Goal: Task Accomplishment & Management: Complete application form

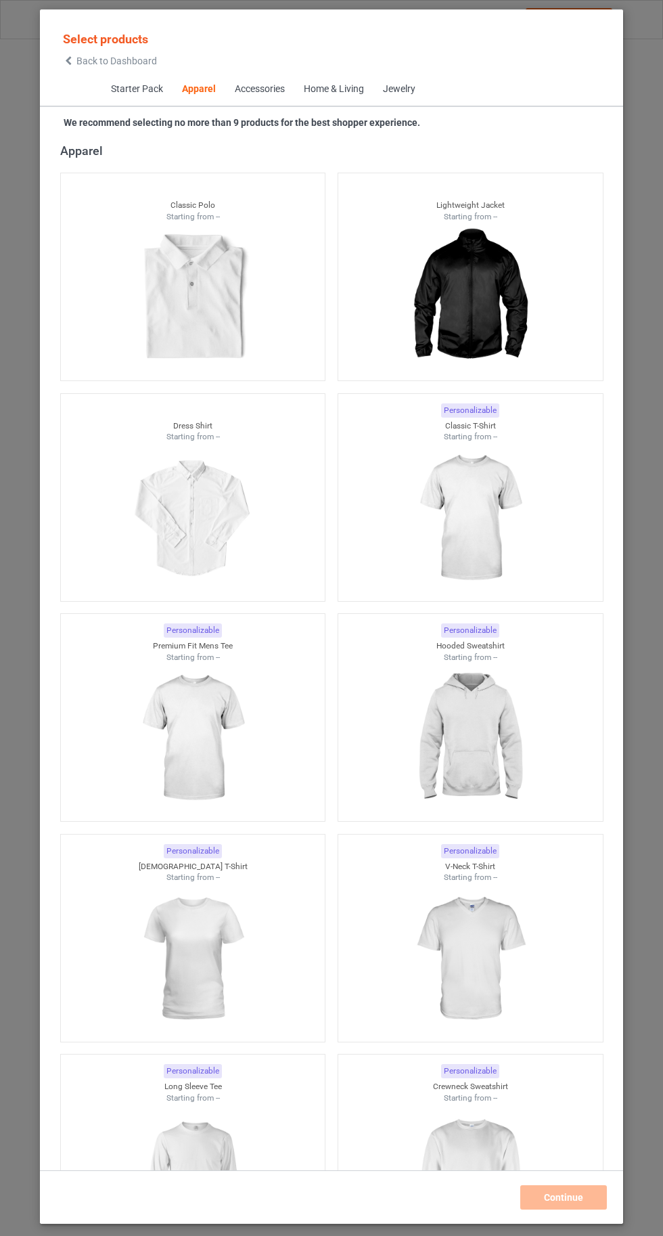
click at [491, 535] on img at bounding box center [470, 519] width 121 height 152
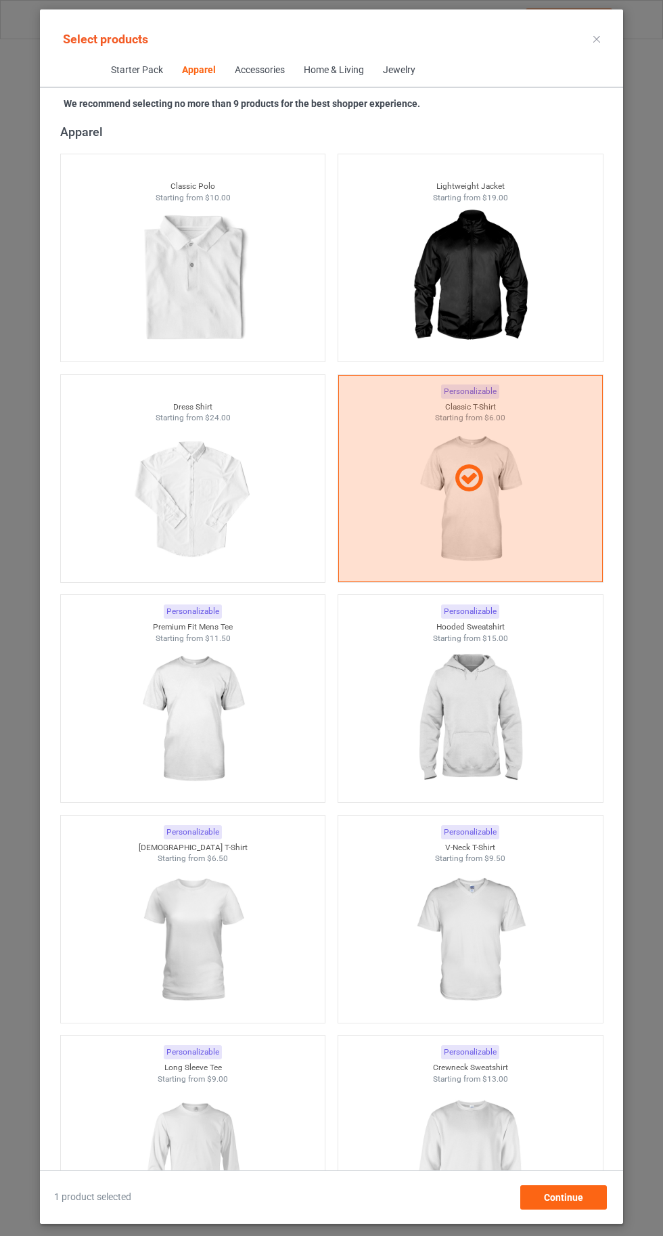
click at [488, 940] on img at bounding box center [470, 940] width 121 height 152
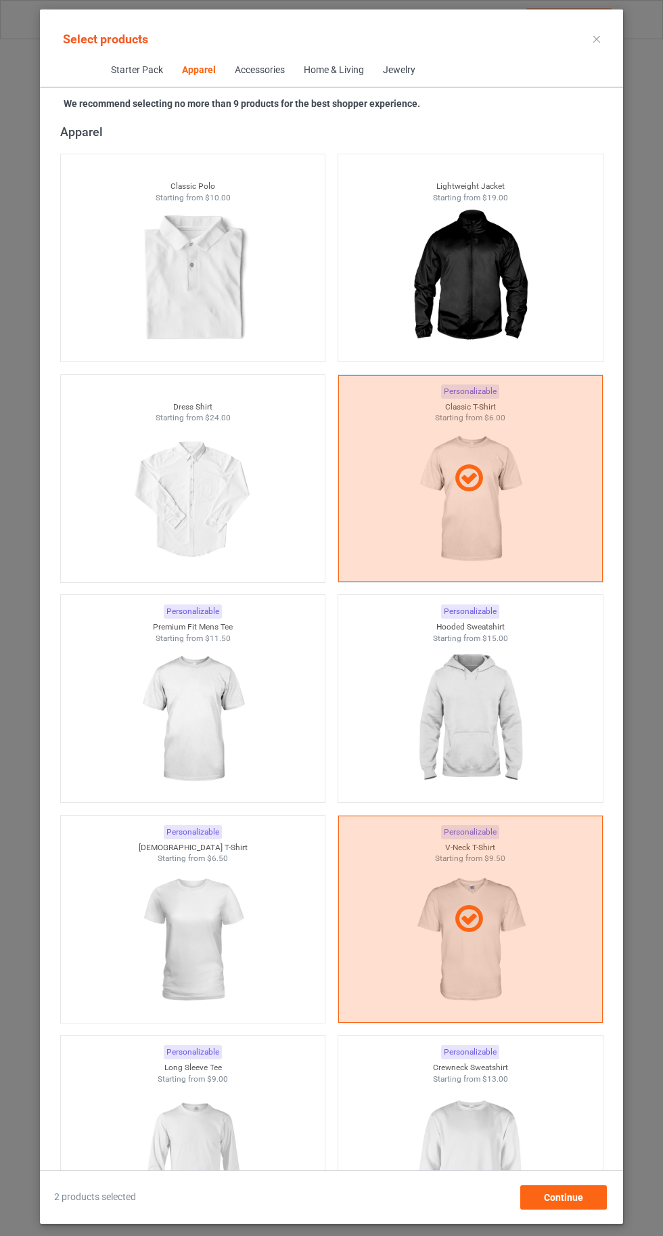
click at [223, 937] on img at bounding box center [192, 940] width 121 height 152
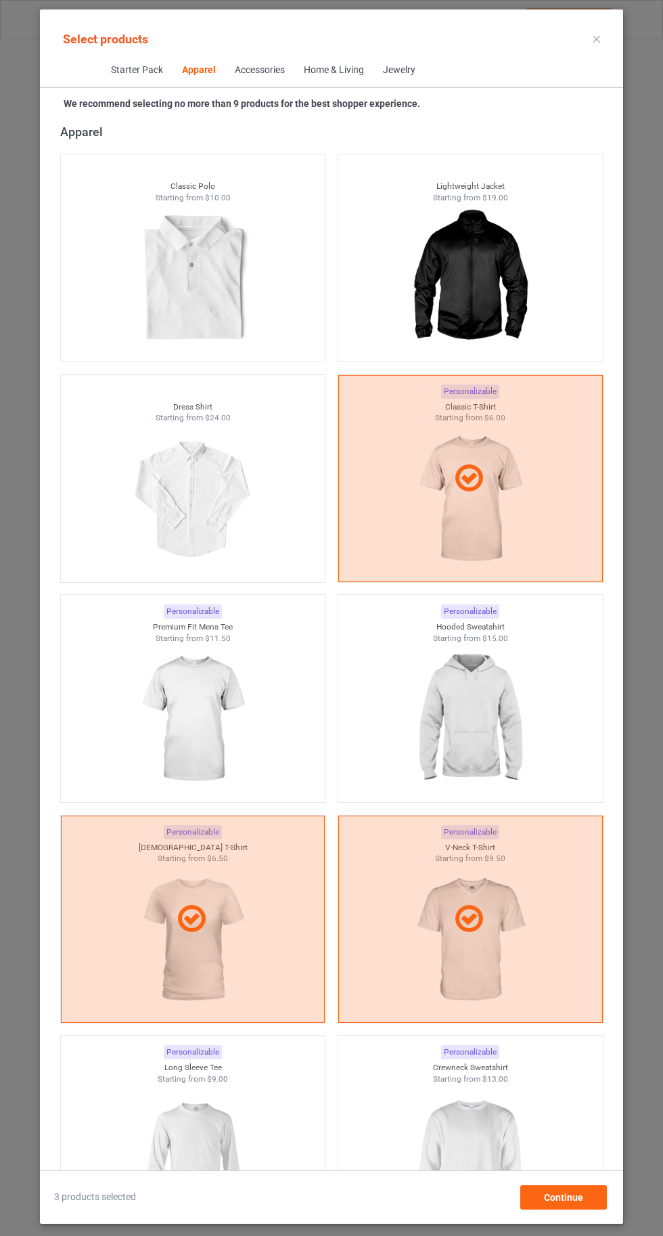
click at [211, 1146] on img at bounding box center [192, 1160] width 121 height 152
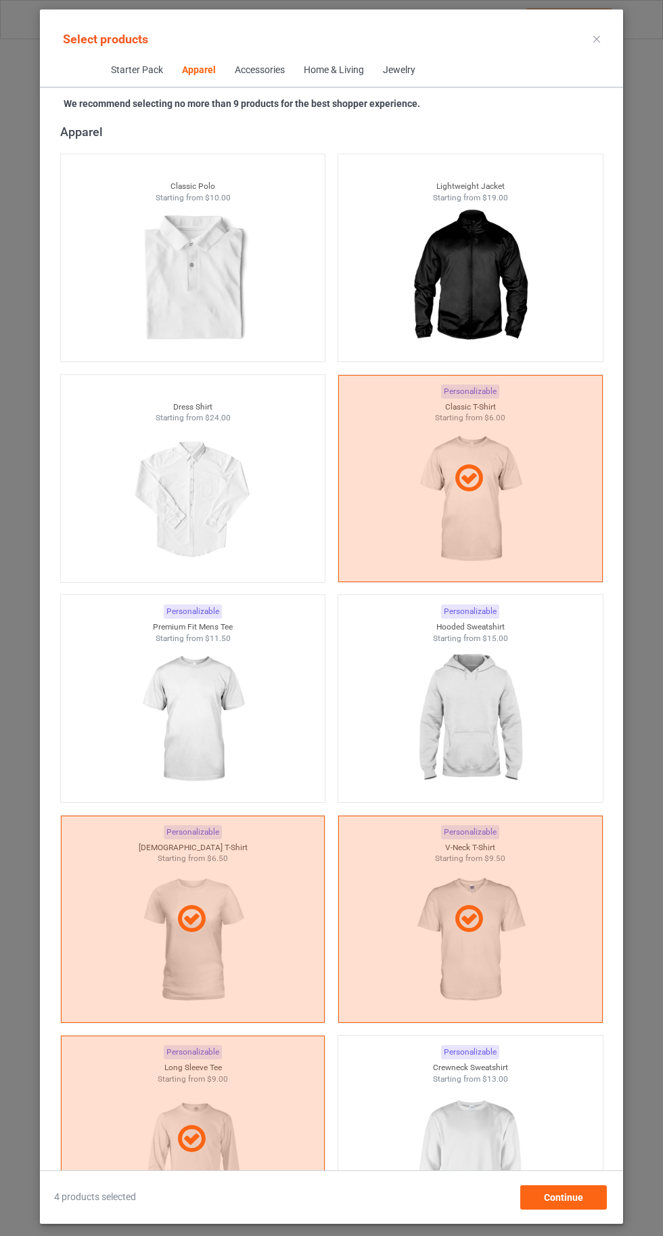
click at [483, 1145] on img at bounding box center [470, 1160] width 121 height 152
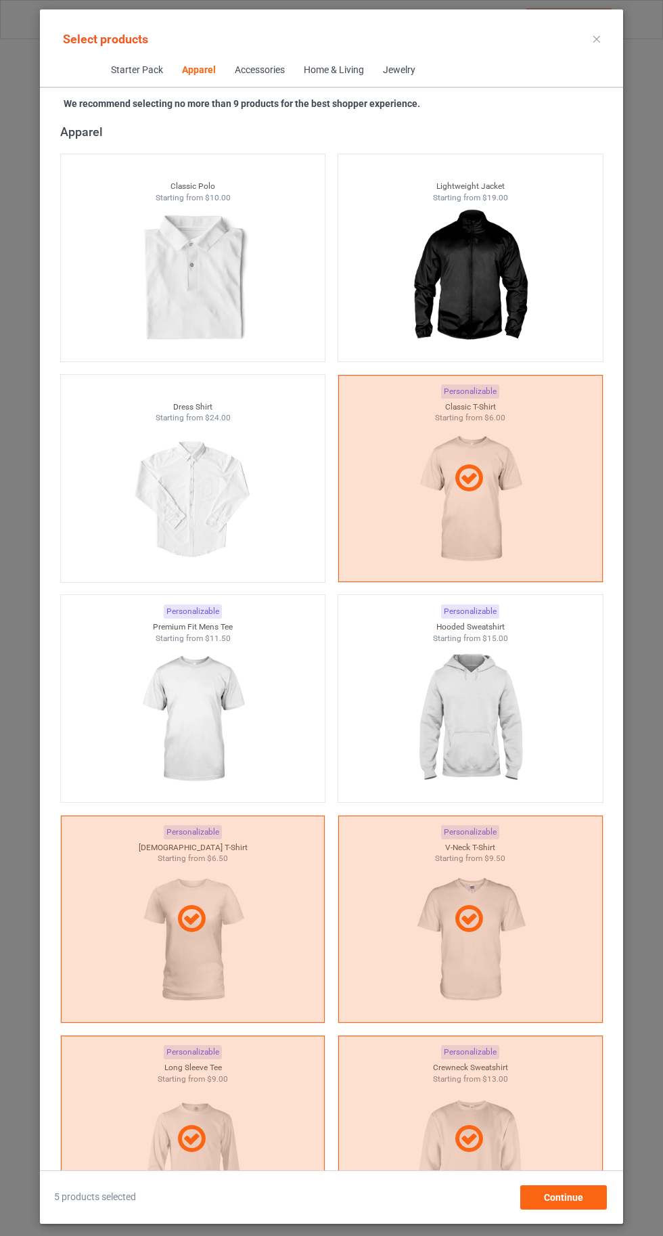
click at [471, 709] on img at bounding box center [470, 720] width 121 height 152
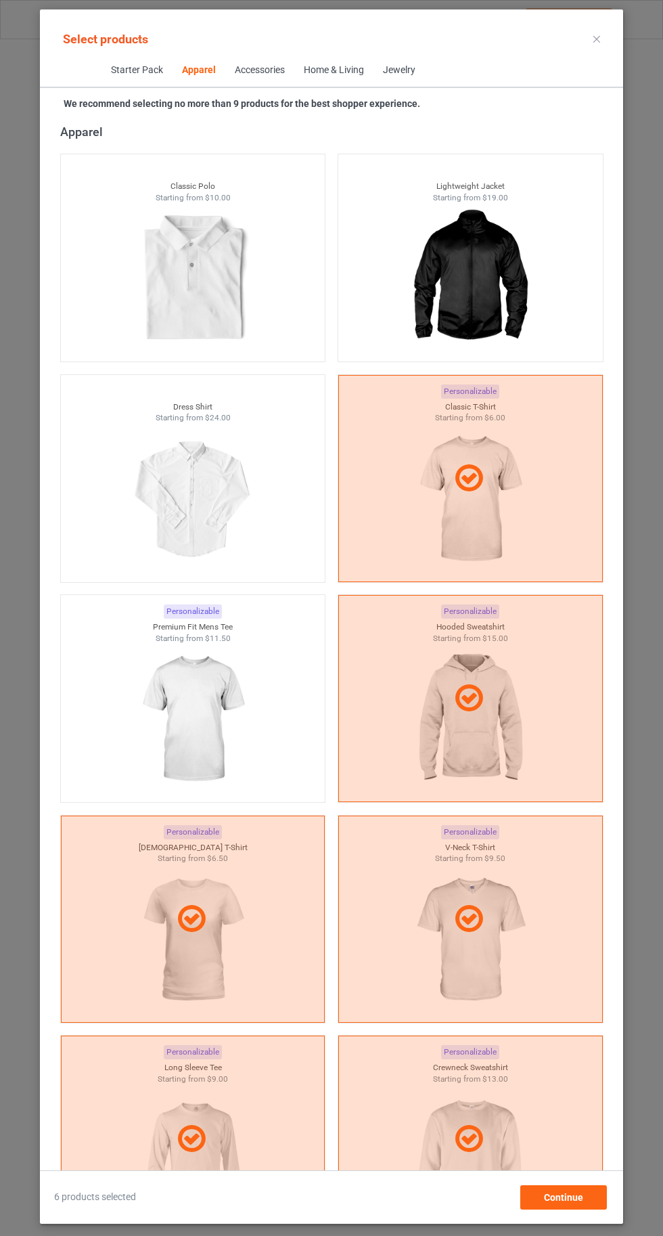
click at [235, 724] on img at bounding box center [192, 720] width 121 height 152
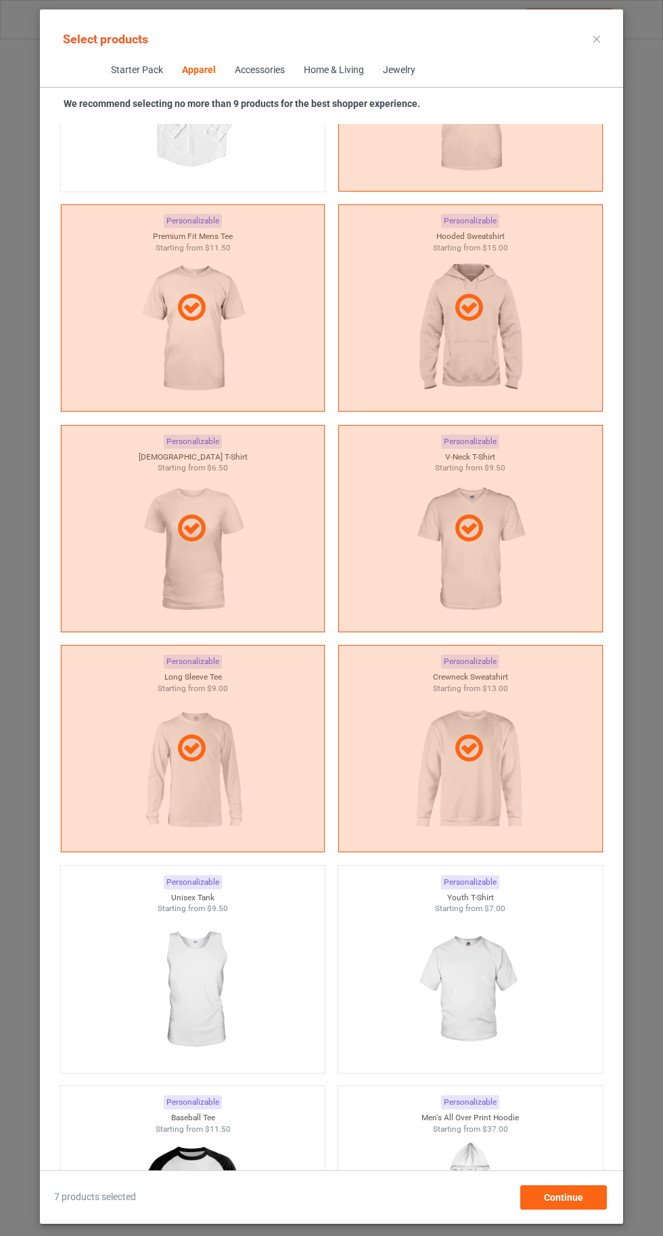
scroll to position [1277, 0]
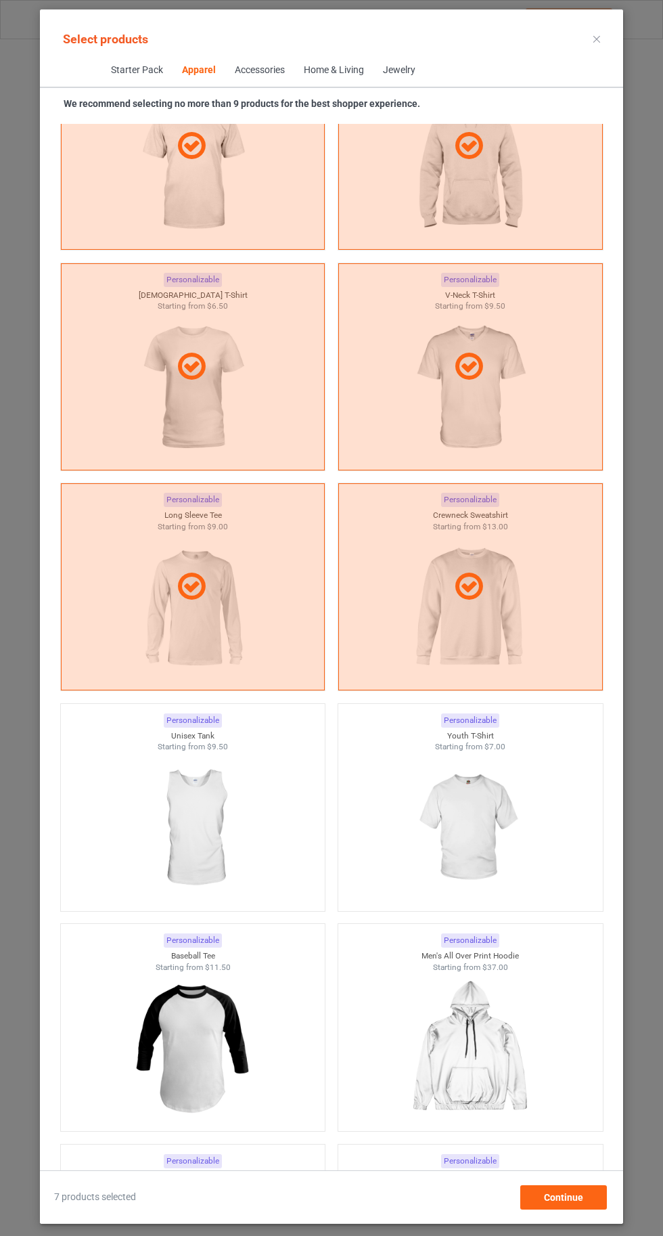
click at [448, 820] on img at bounding box center [470, 829] width 121 height 152
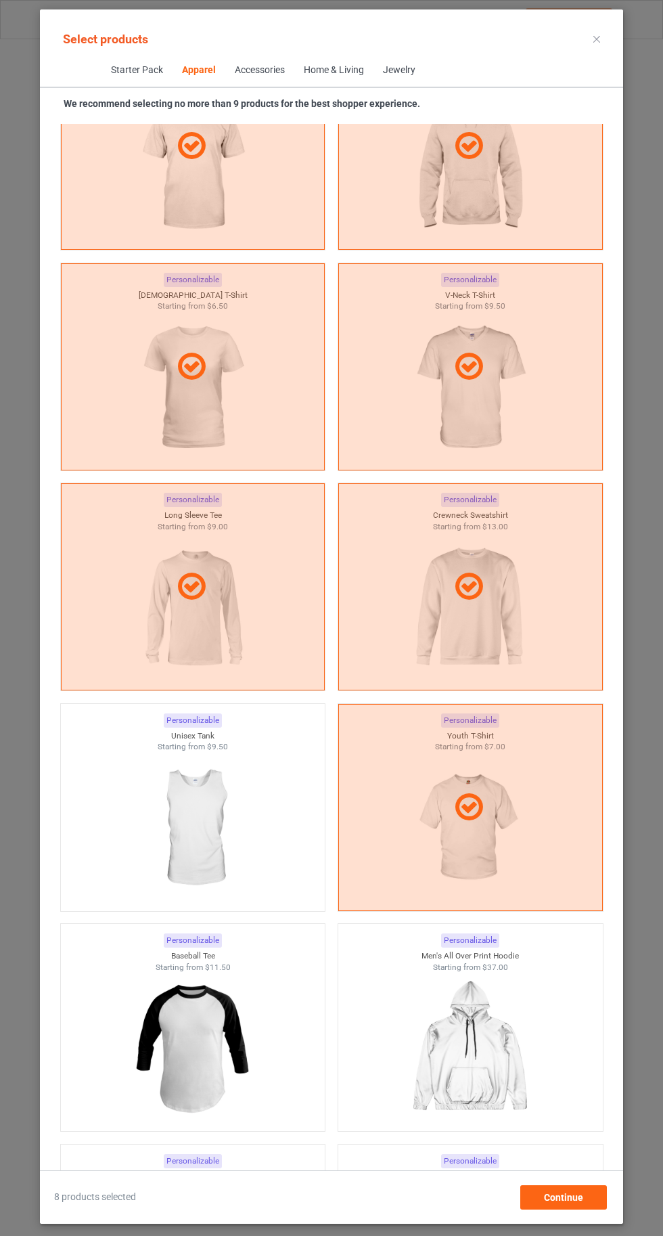
click at [221, 823] on img at bounding box center [192, 829] width 121 height 152
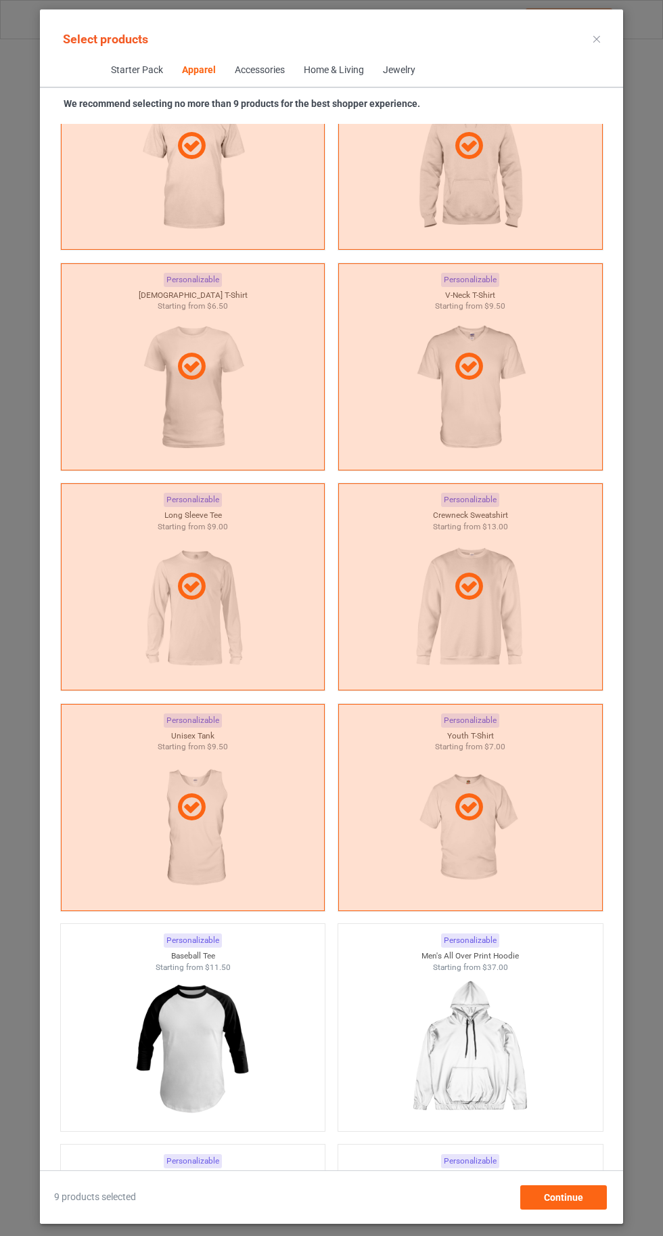
click at [597, 39] on icon at bounding box center [597, 39] width 7 height 7
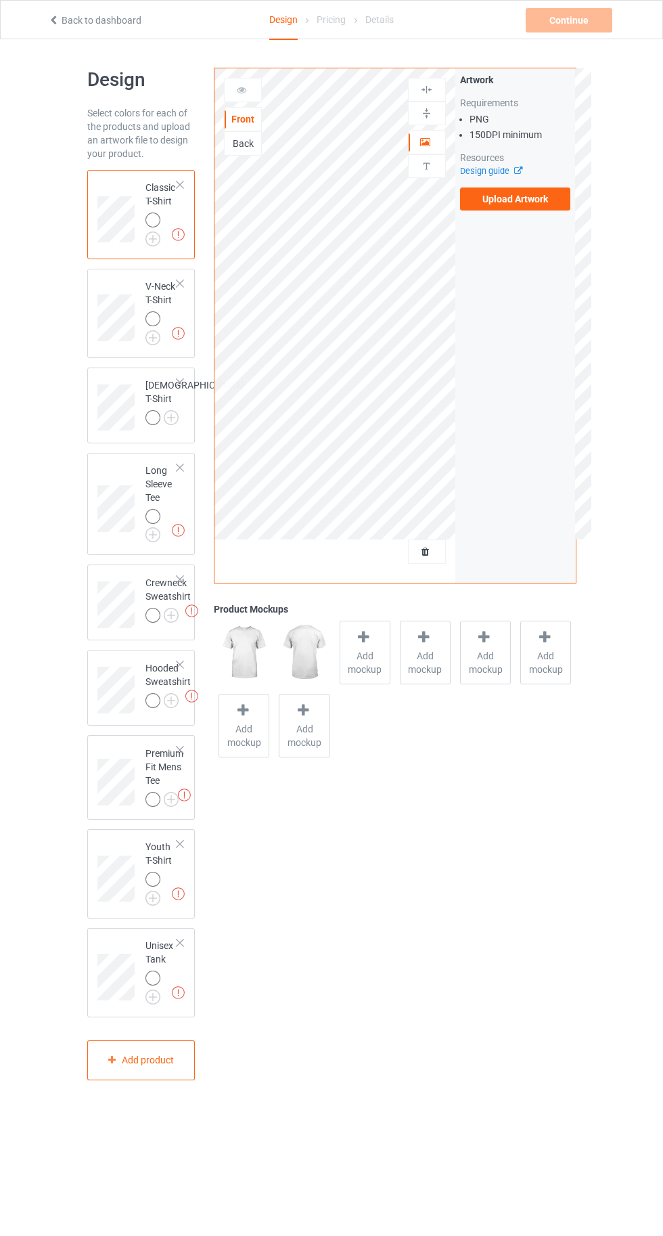
click at [0, 0] on img at bounding box center [0, 0] width 0 height 0
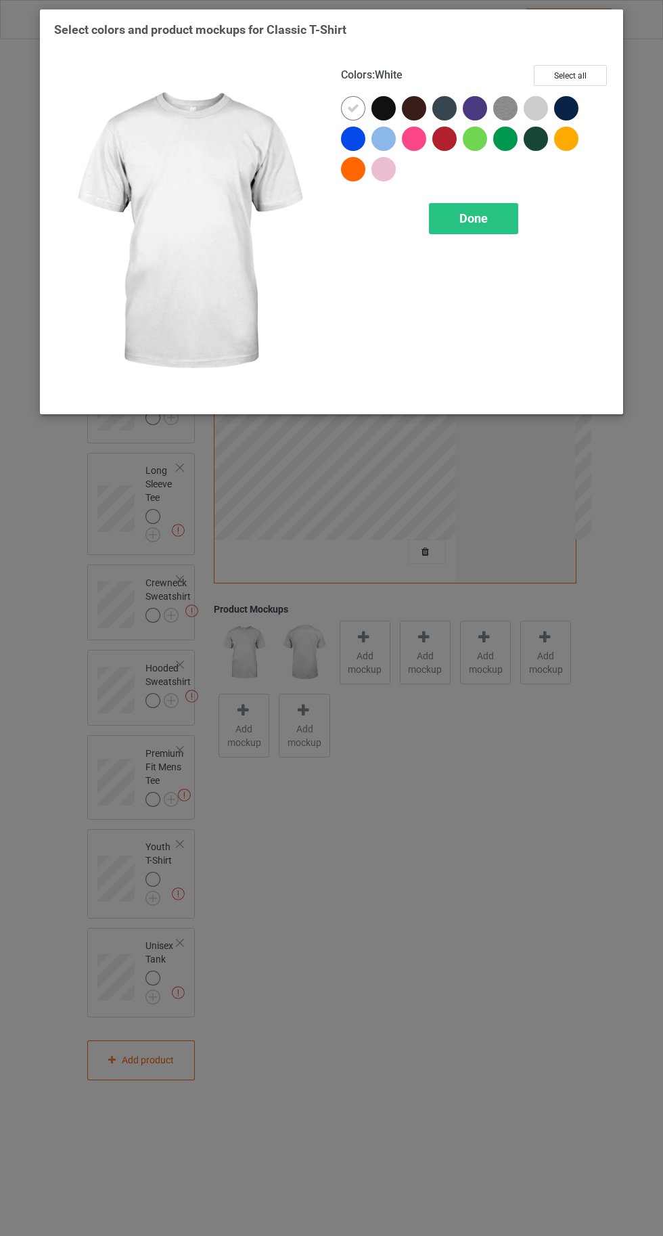
click at [349, 138] on div at bounding box center [353, 139] width 24 height 24
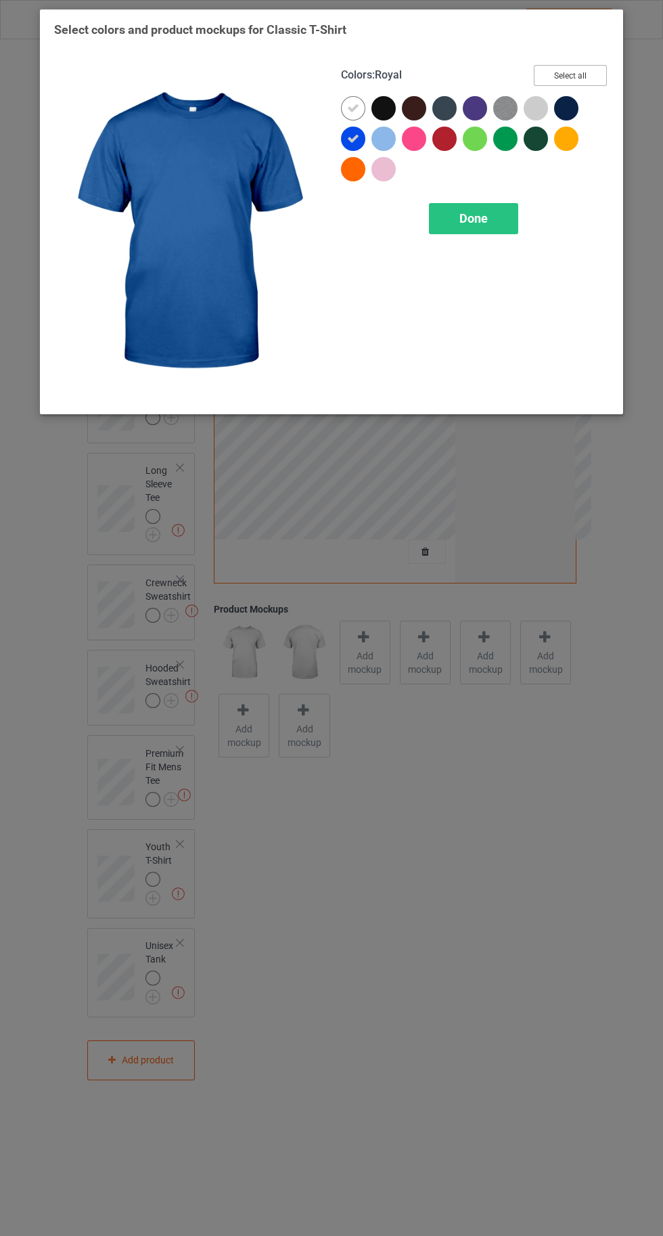
click at [577, 67] on button "Select all" at bounding box center [570, 75] width 73 height 21
click at [353, 107] on icon at bounding box center [353, 108] width 12 height 12
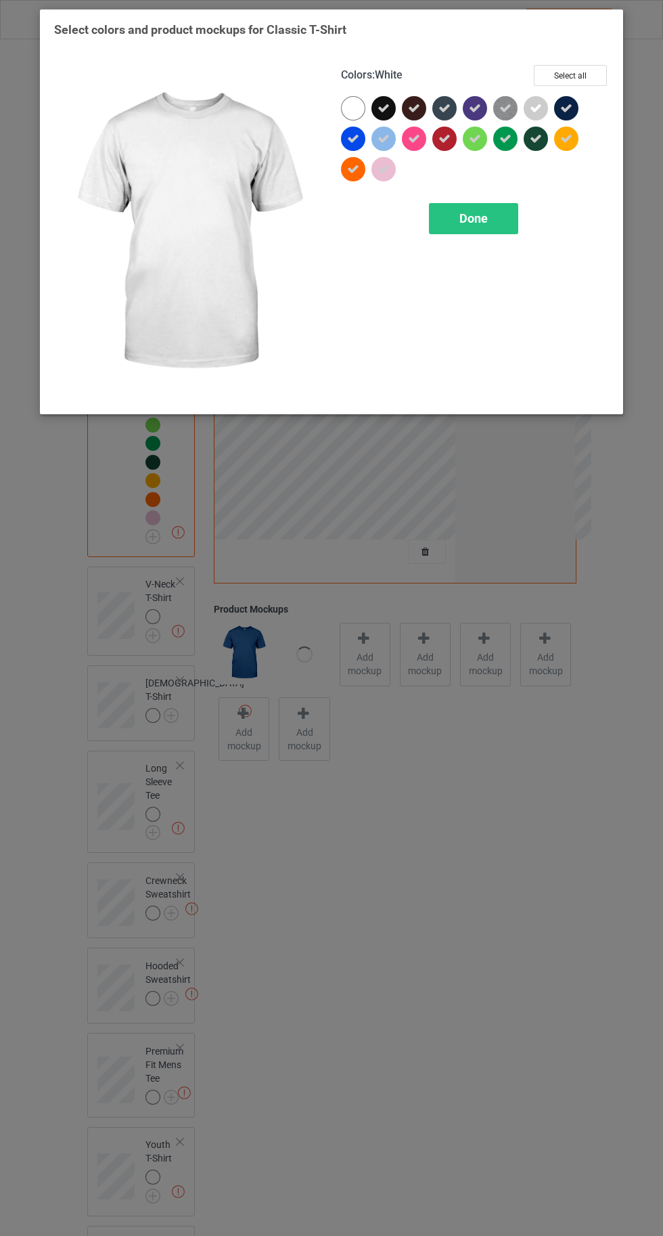
click at [473, 217] on span "Done" at bounding box center [474, 218] width 28 height 14
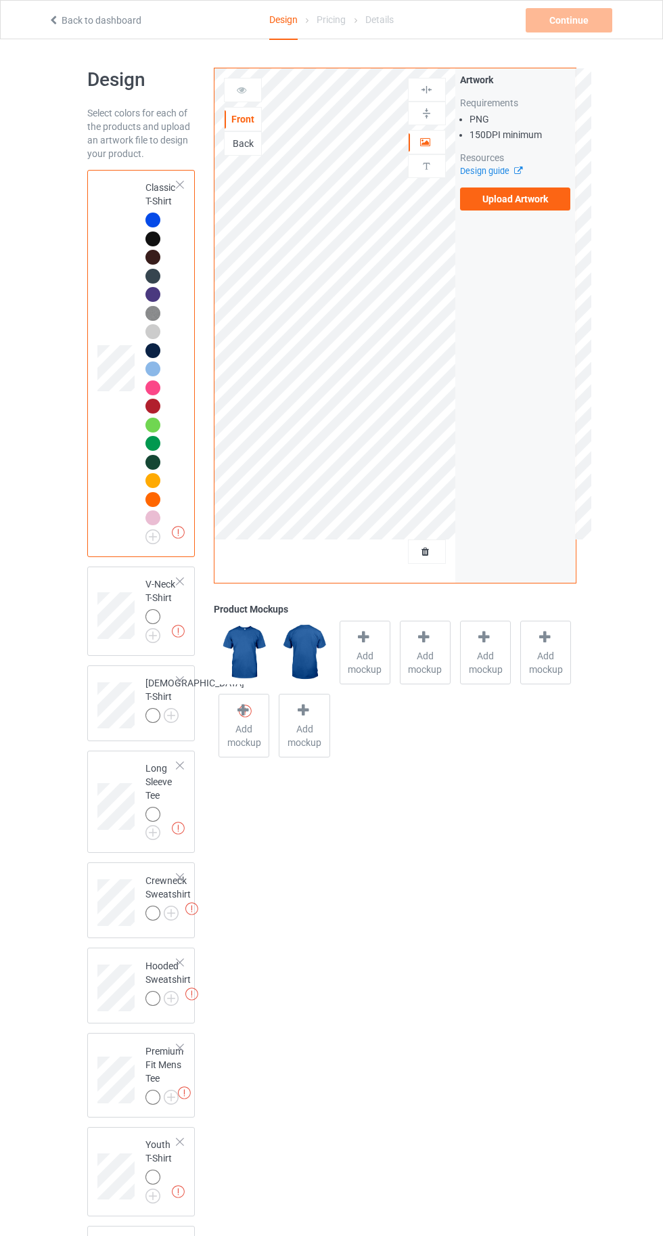
click at [0, 0] on img at bounding box center [0, 0] width 0 height 0
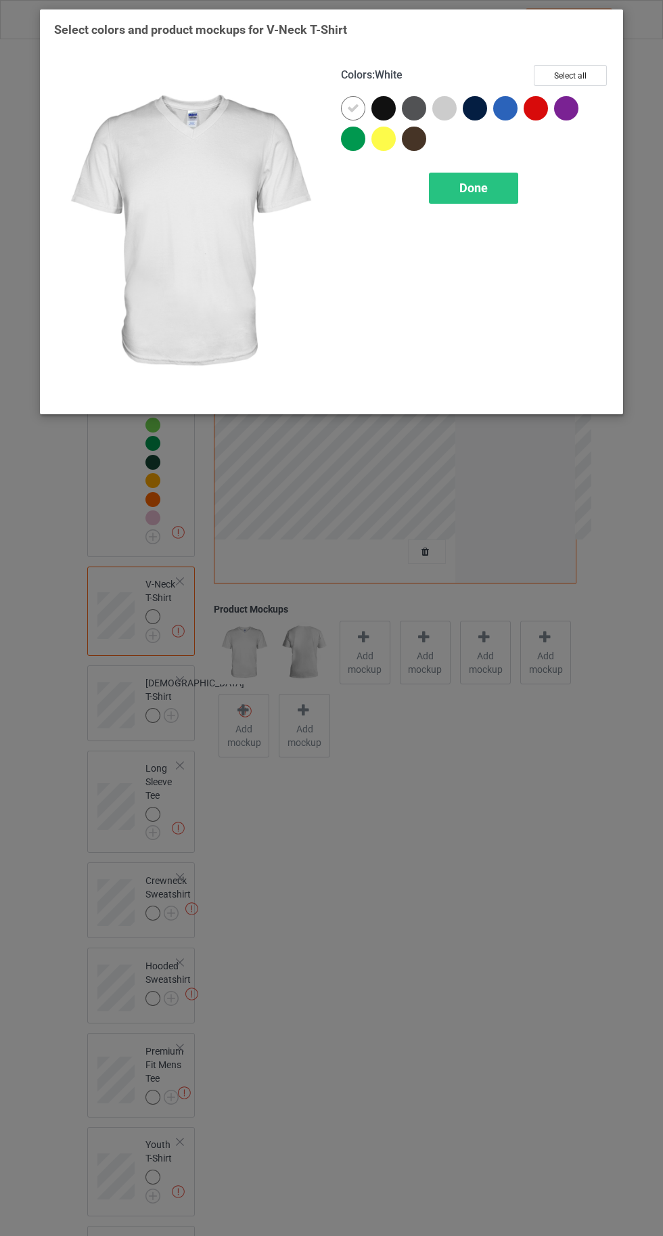
click at [503, 106] on div at bounding box center [506, 108] width 24 height 24
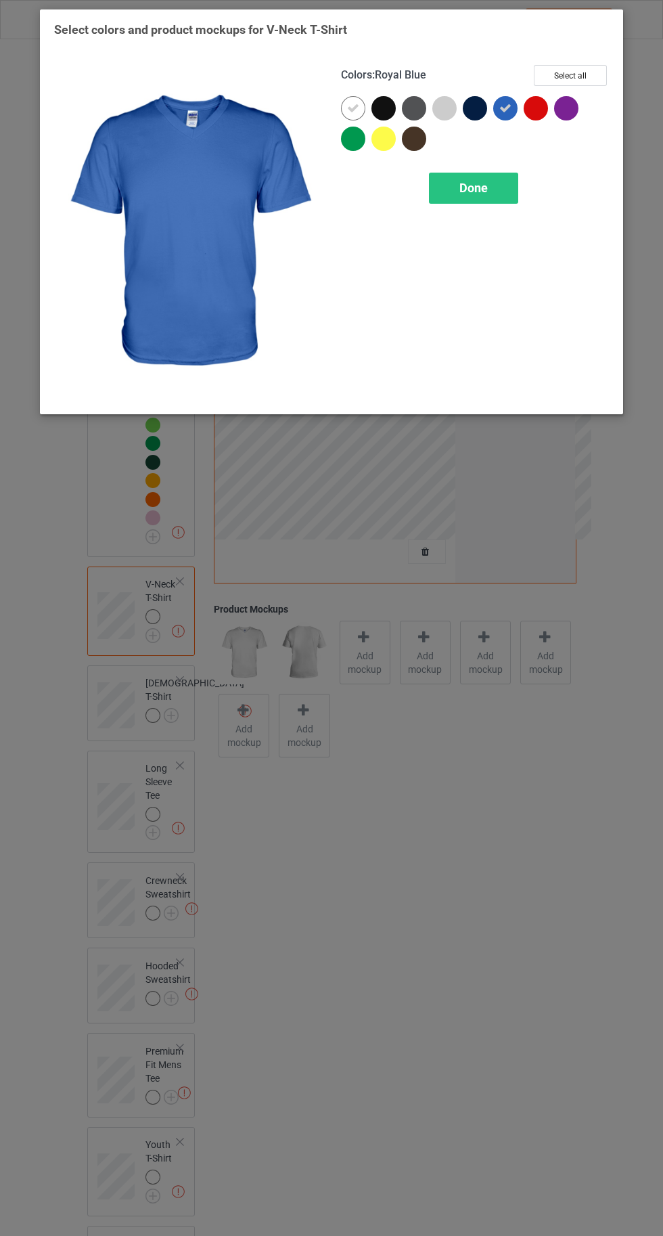
click at [561, 66] on button "Select all" at bounding box center [570, 75] width 73 height 21
click at [347, 105] on div at bounding box center [353, 108] width 24 height 24
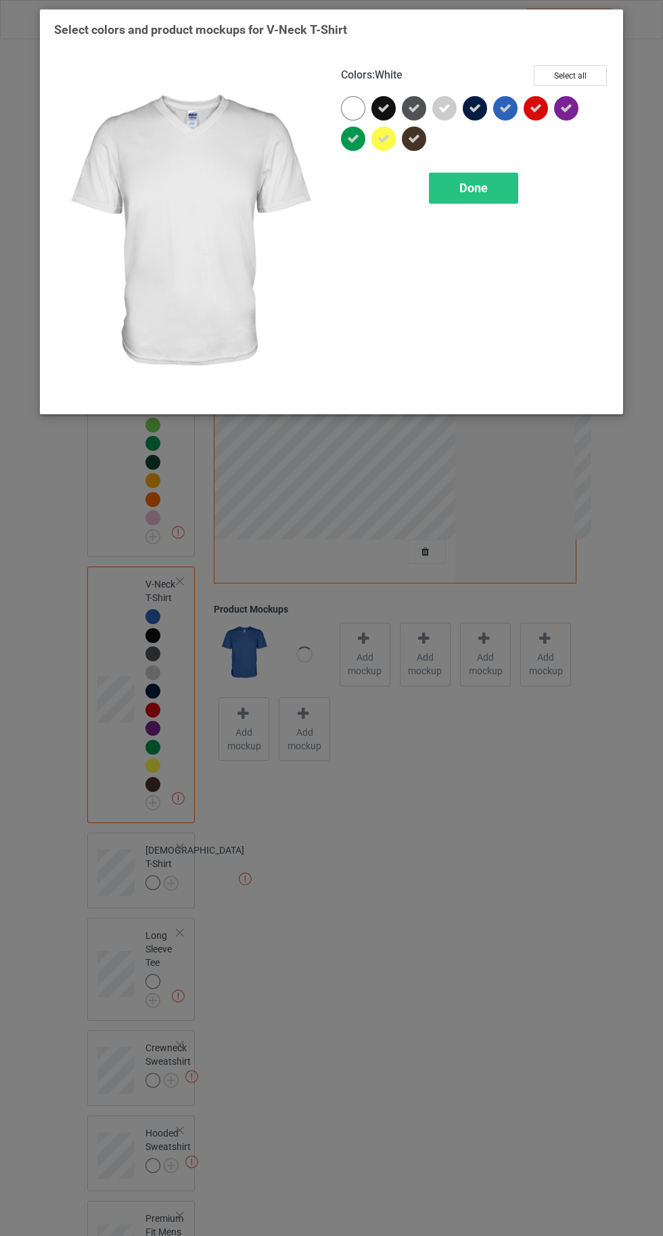
click at [474, 187] on span "Done" at bounding box center [474, 188] width 28 height 14
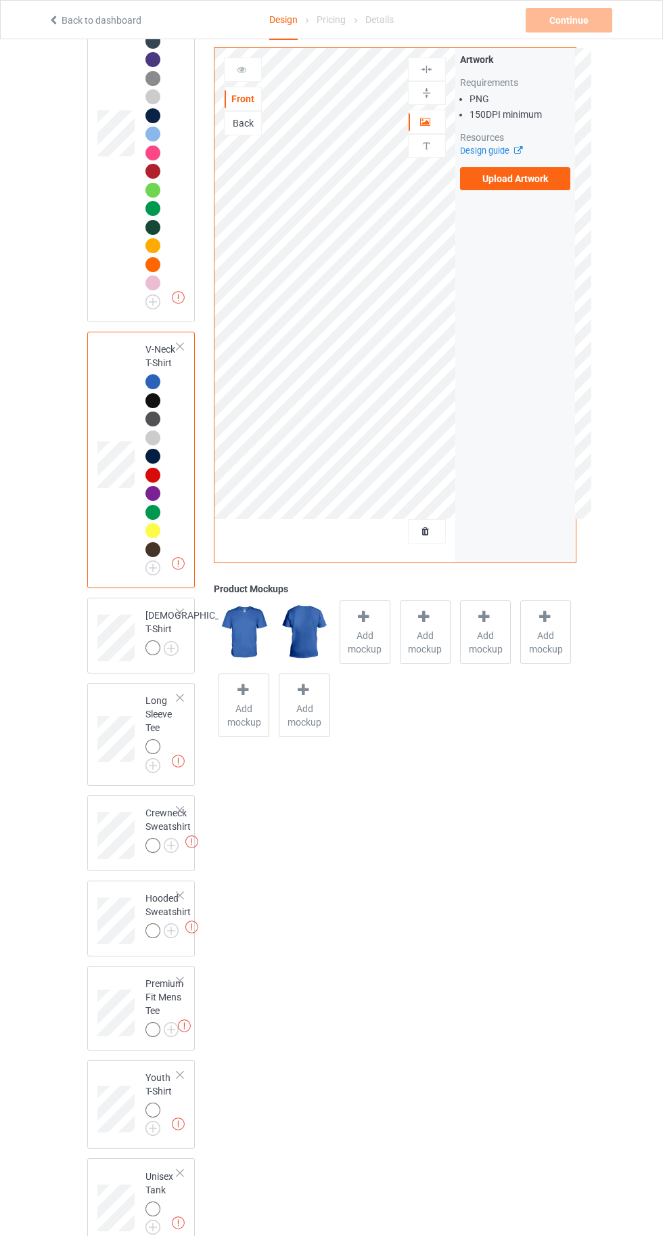
scroll to position [255, 0]
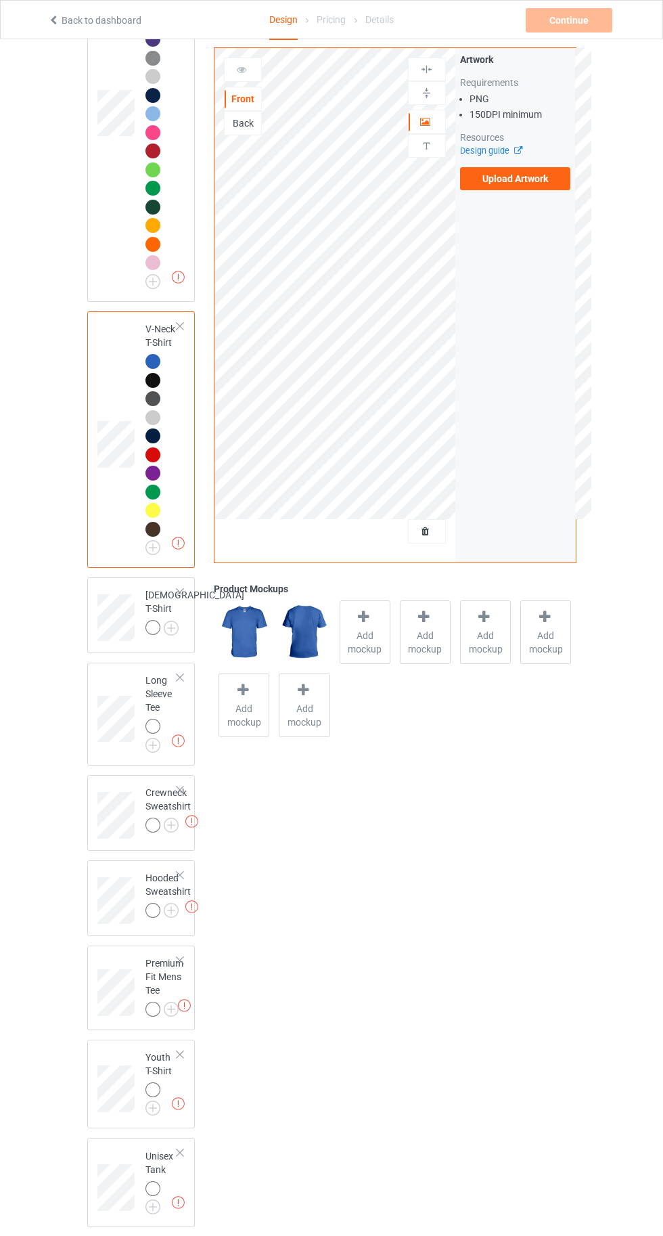
click at [0, 0] on img at bounding box center [0, 0] width 0 height 0
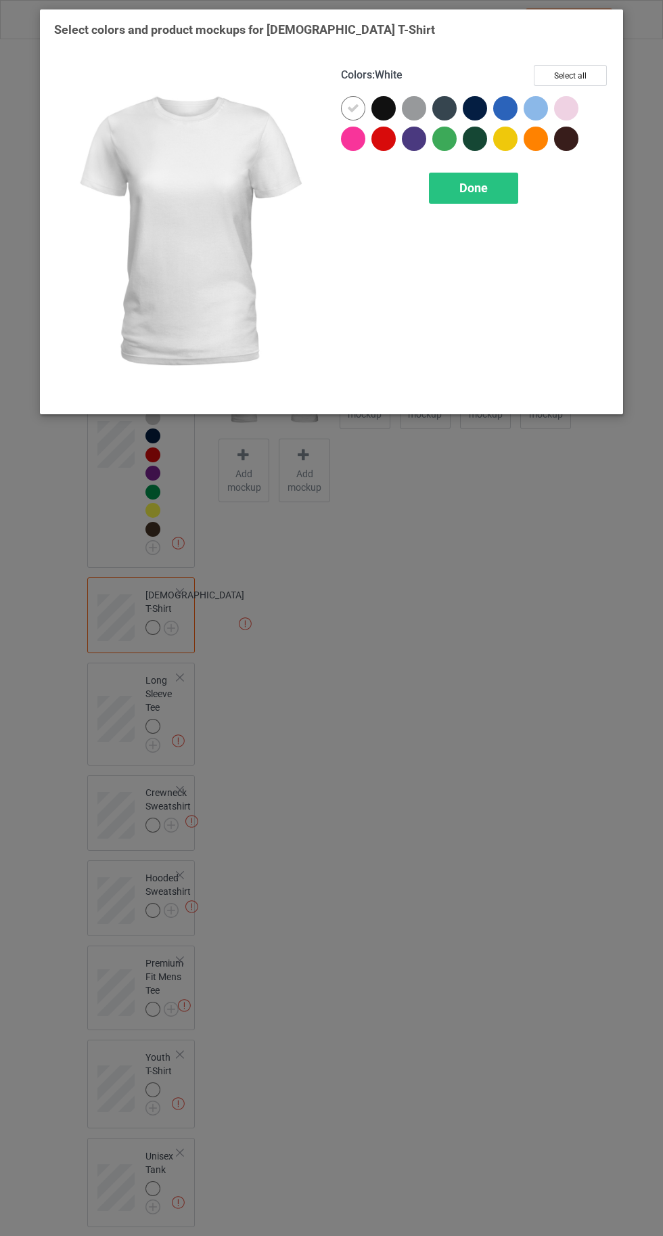
click at [501, 110] on div at bounding box center [506, 108] width 24 height 24
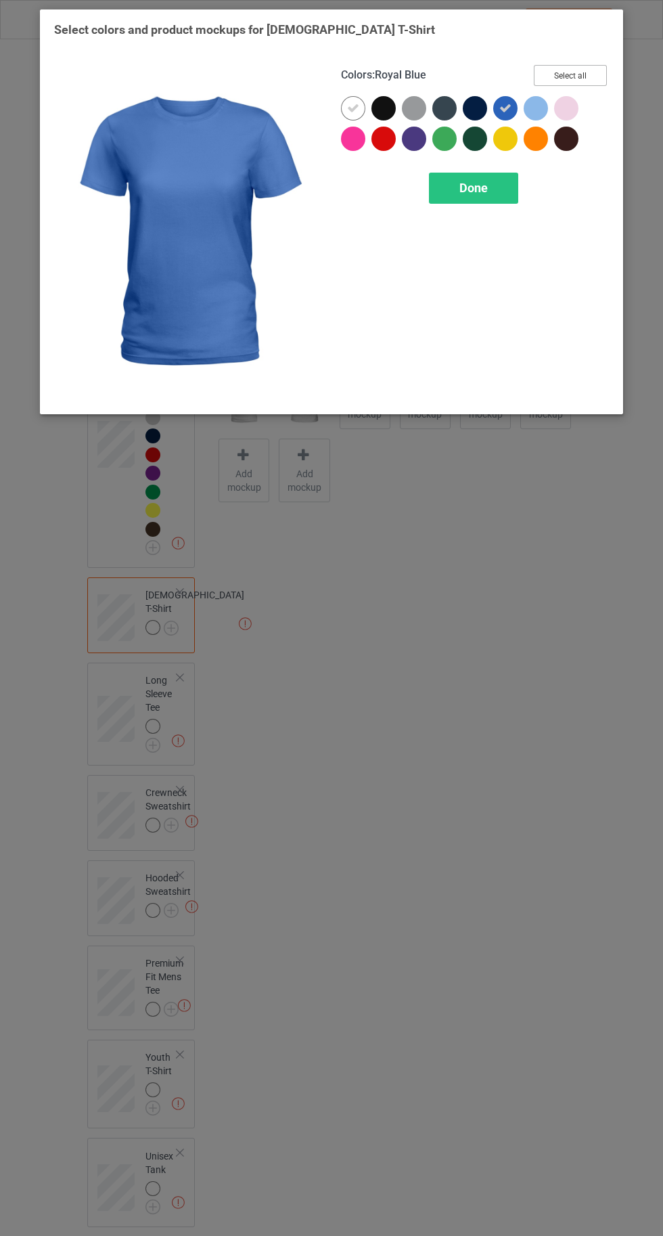
click at [564, 79] on button "Select all" at bounding box center [570, 75] width 73 height 21
click at [353, 108] on icon at bounding box center [353, 108] width 12 height 12
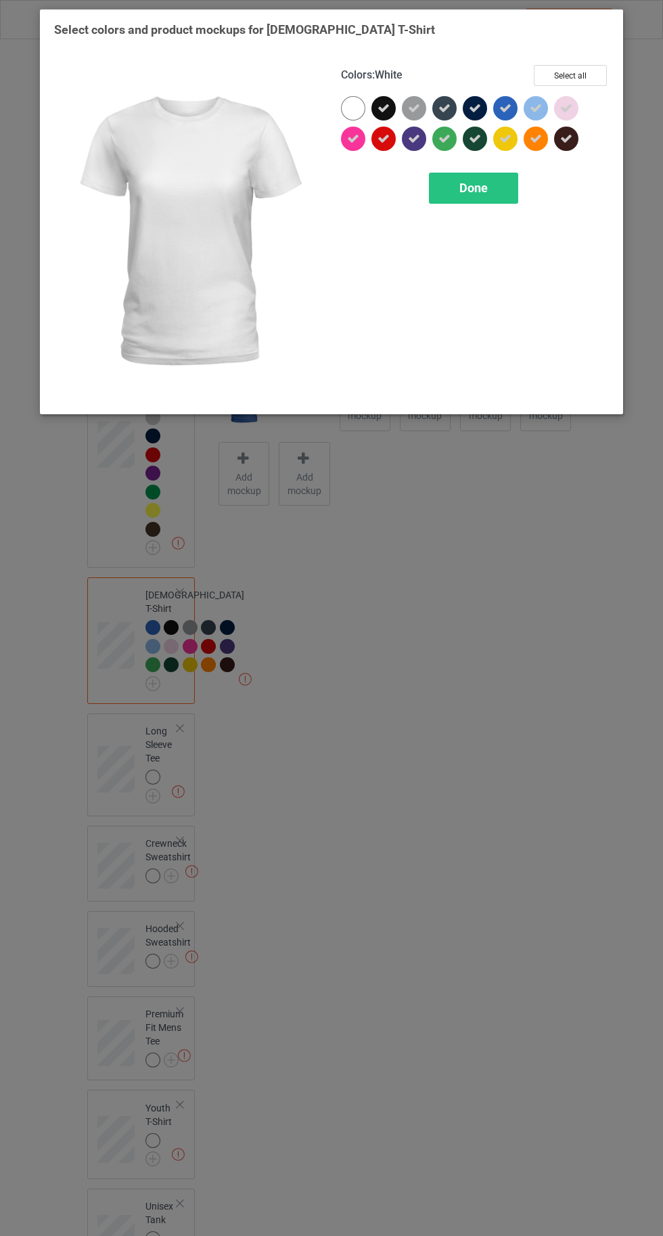
click at [468, 198] on div "Done" at bounding box center [473, 188] width 89 height 31
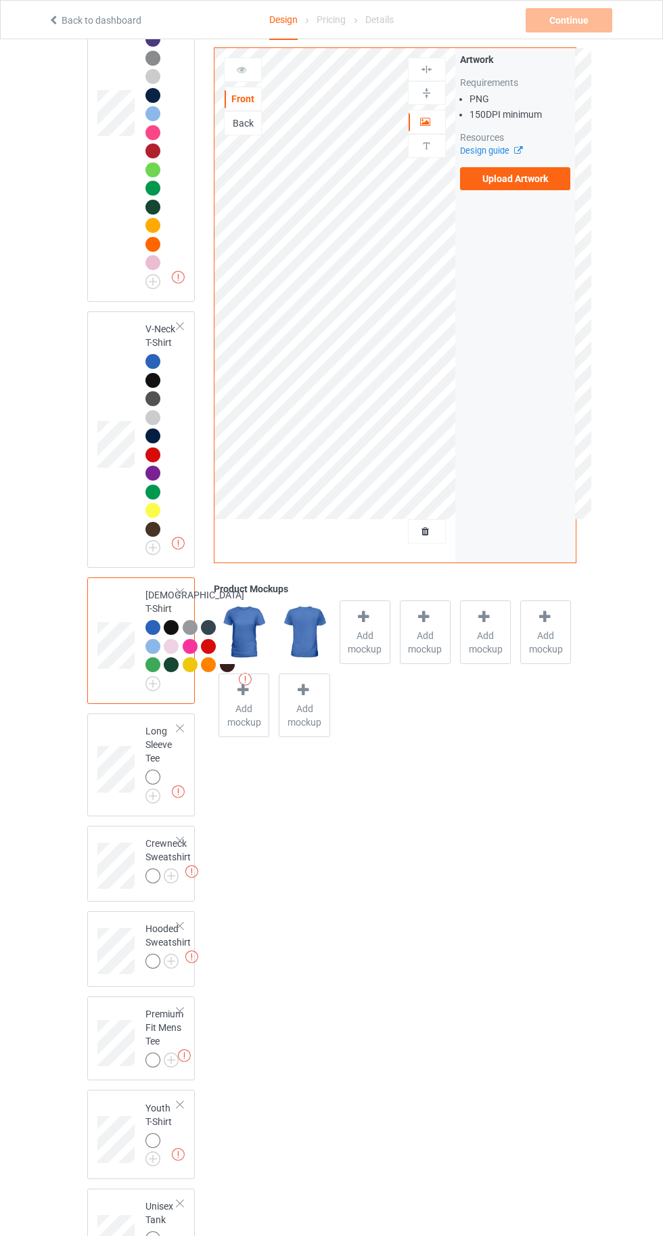
scroll to position [516, 0]
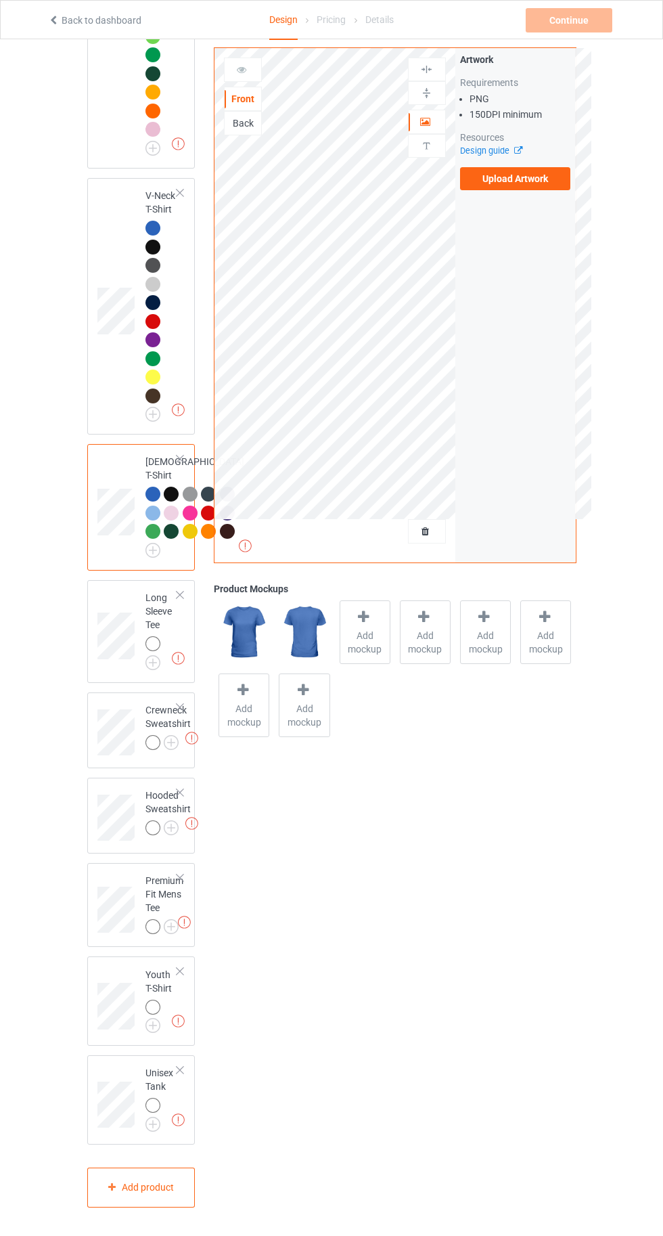
click at [0, 0] on img at bounding box center [0, 0] width 0 height 0
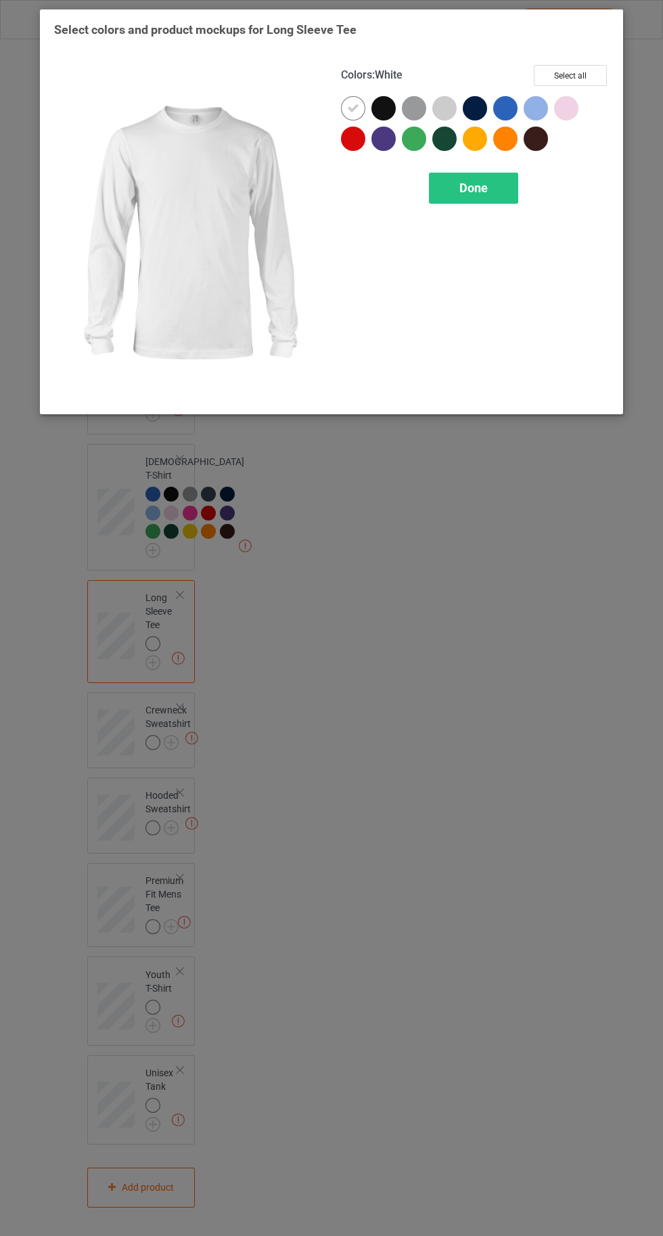
click at [503, 110] on div at bounding box center [506, 108] width 24 height 24
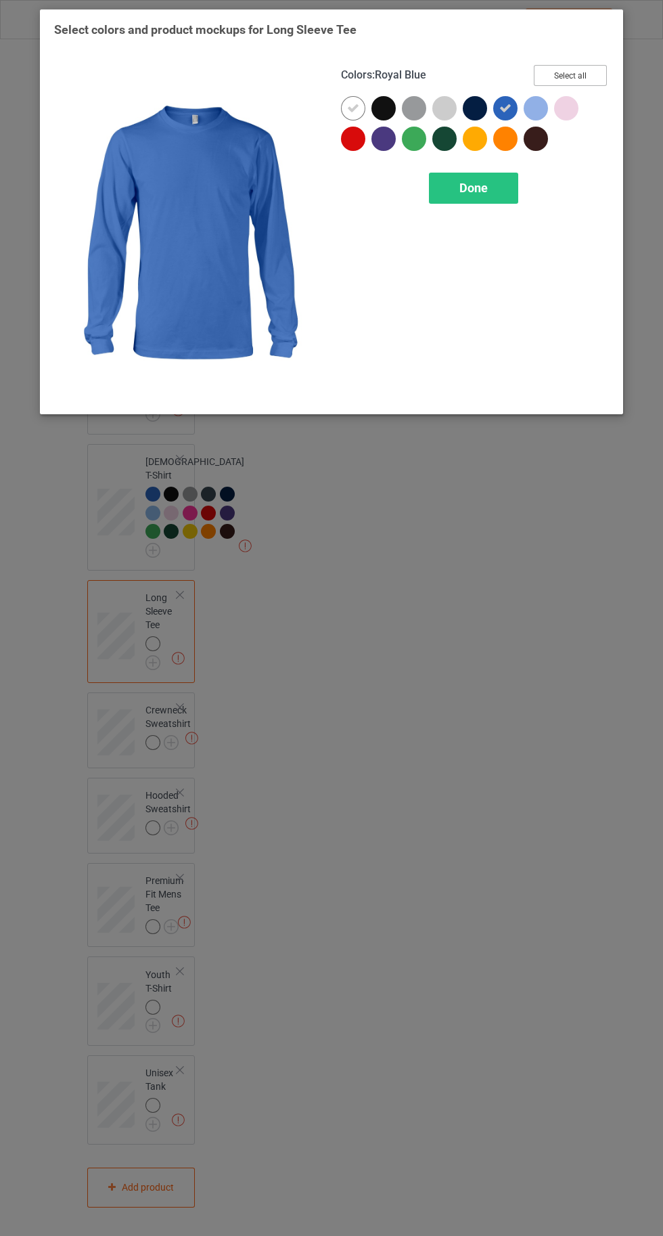
click at [555, 85] on button "Select all" at bounding box center [570, 75] width 73 height 21
click at [347, 108] on div at bounding box center [353, 108] width 24 height 24
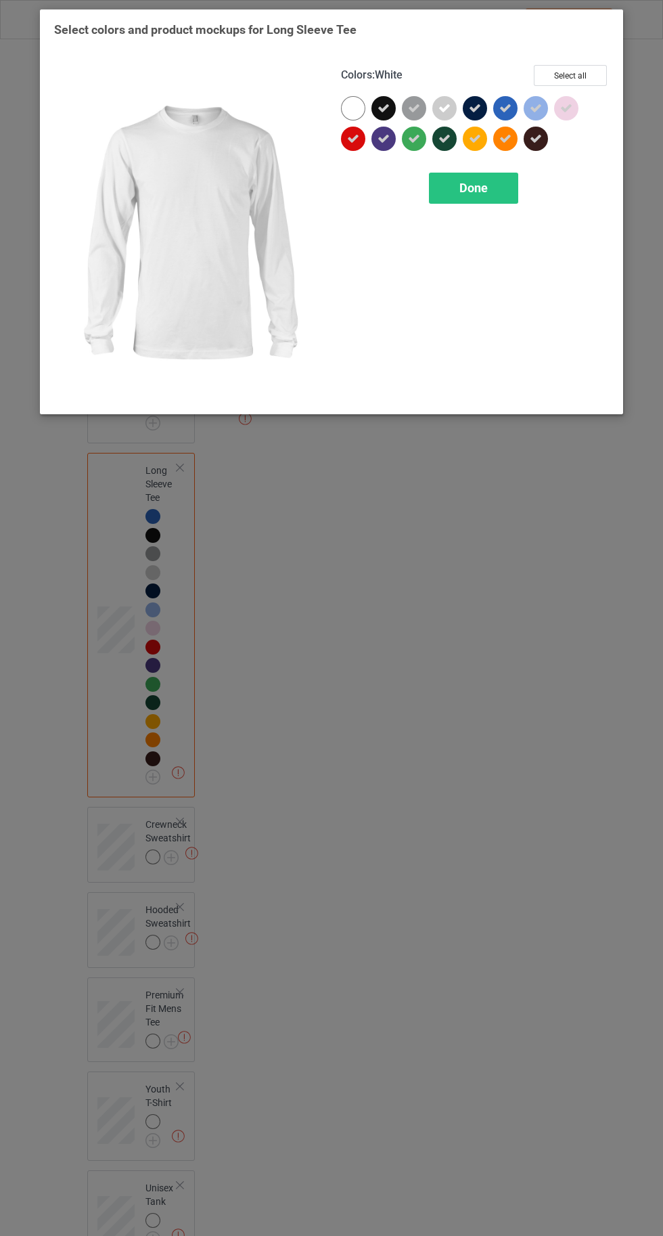
click at [458, 195] on div "Done" at bounding box center [473, 188] width 89 height 31
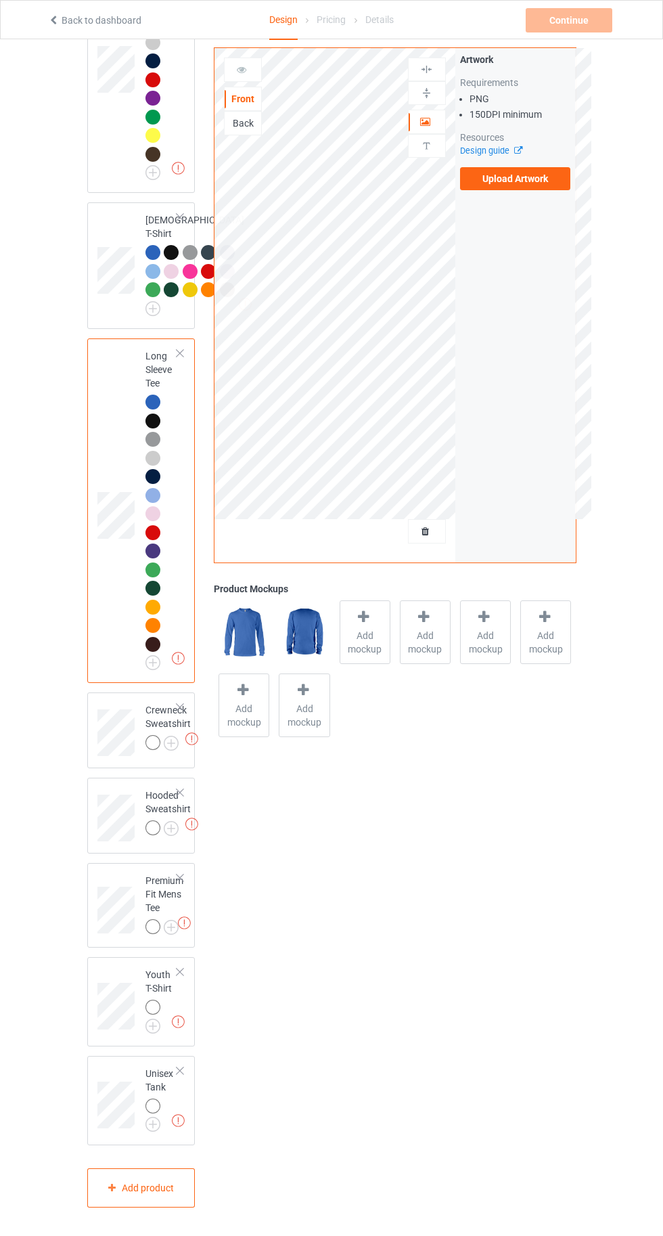
scroll to position [755, 0]
click at [0, 0] on img at bounding box center [0, 0] width 0 height 0
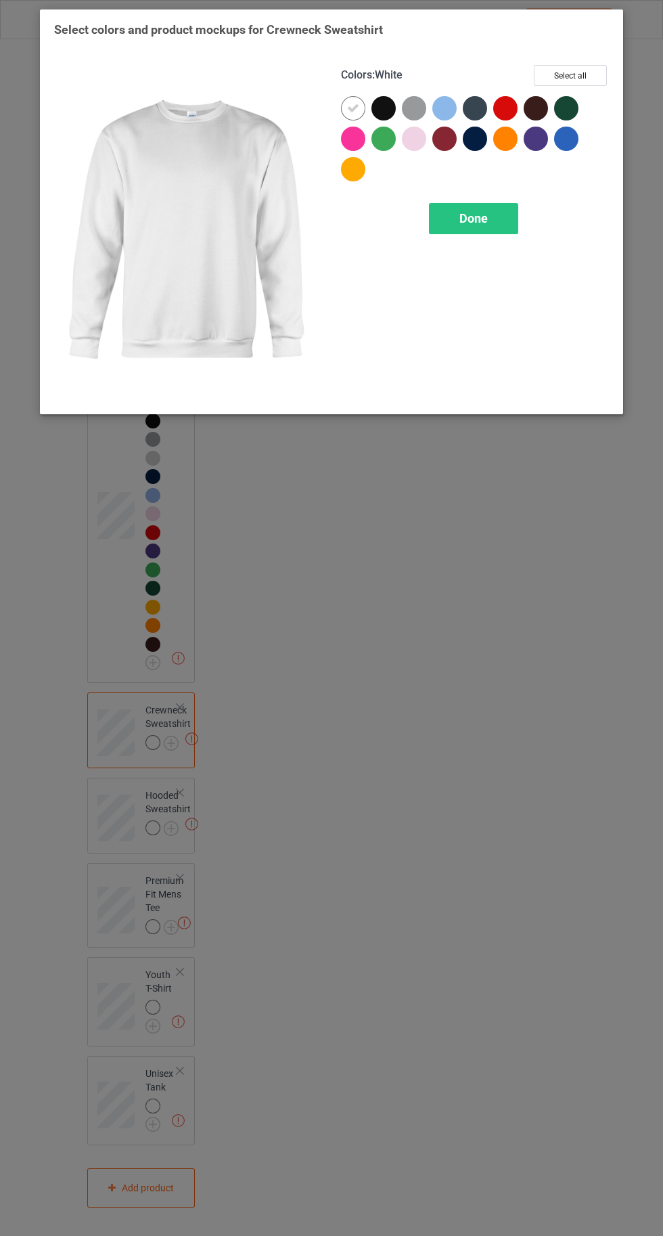
click at [565, 146] on div at bounding box center [566, 139] width 24 height 24
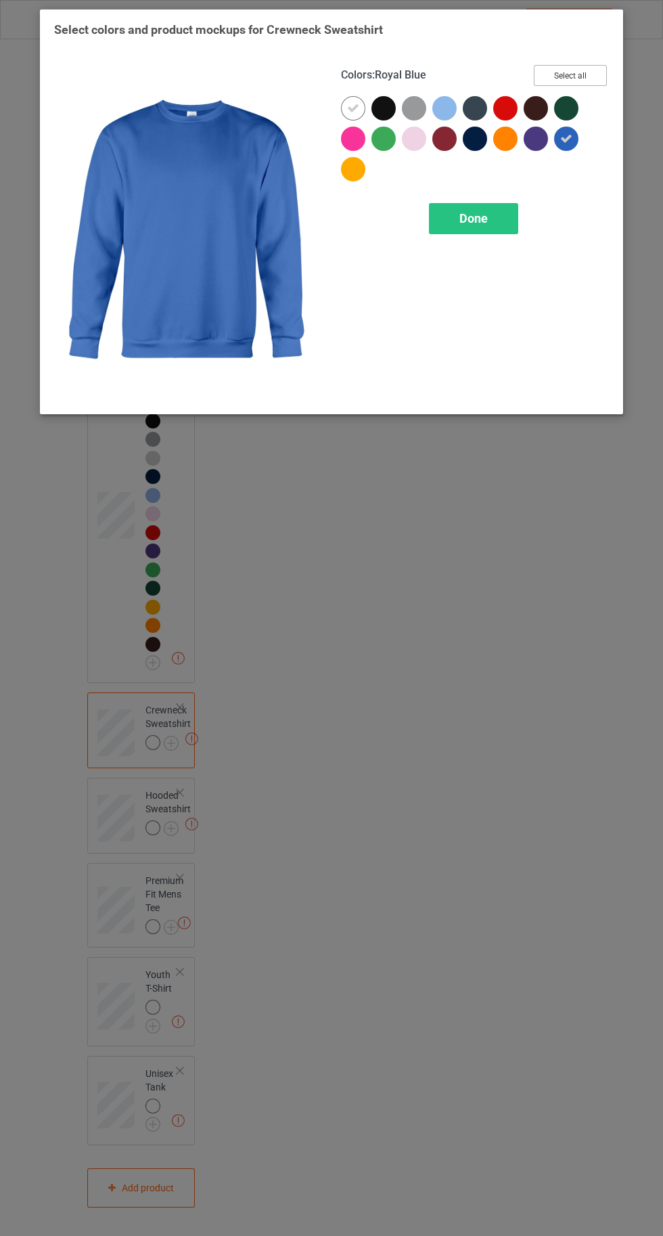
click at [556, 83] on button "Select all" at bounding box center [570, 75] width 73 height 21
click at [349, 110] on icon at bounding box center [353, 108] width 12 height 12
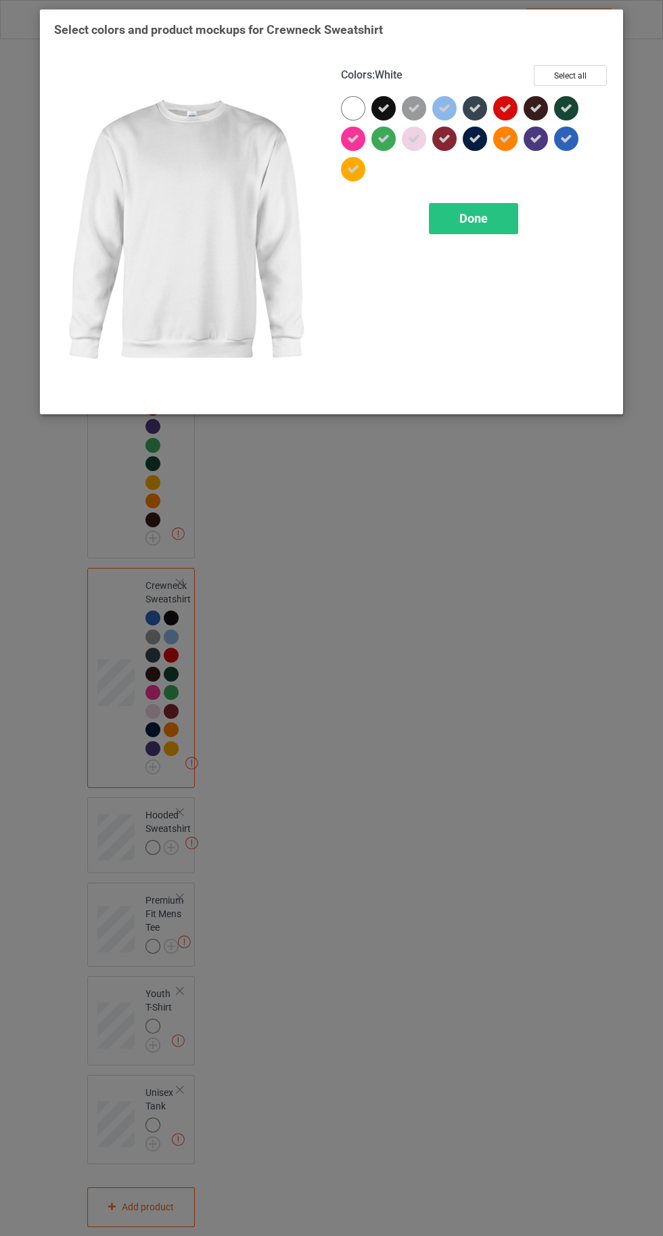
click at [474, 218] on span "Done" at bounding box center [474, 218] width 28 height 14
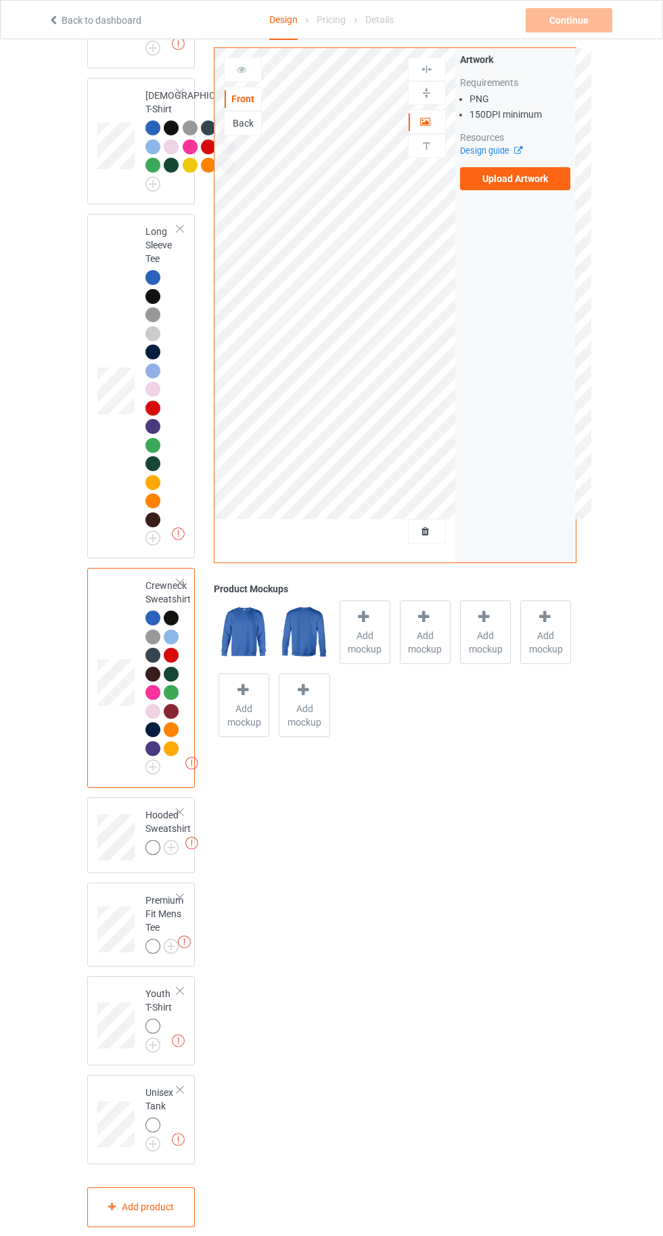
scroll to position [902, 0]
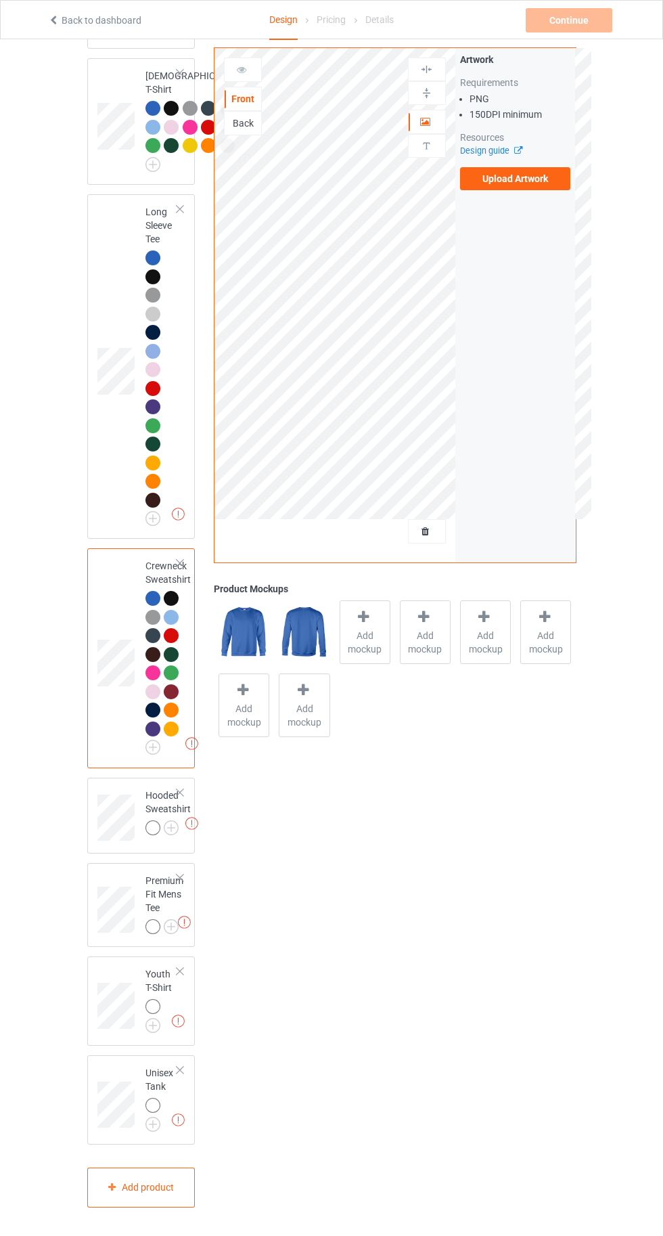
click at [0, 0] on img at bounding box center [0, 0] width 0 height 0
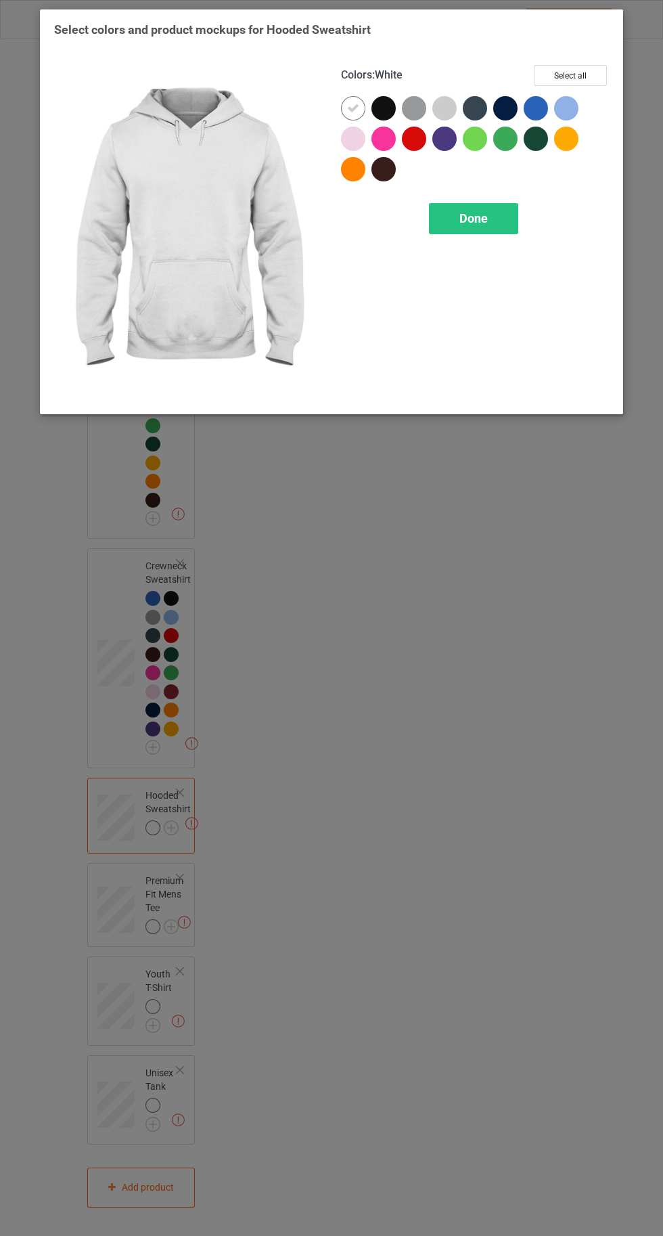
click at [539, 110] on div at bounding box center [536, 108] width 24 height 24
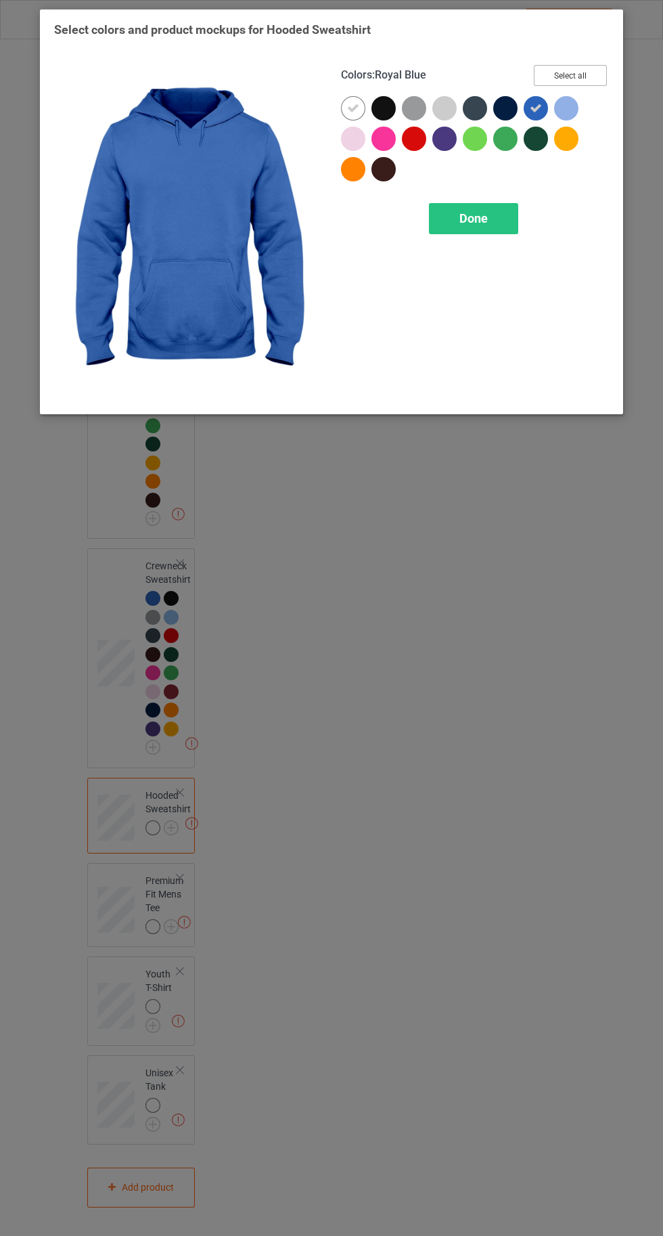
click at [571, 79] on button "Select all" at bounding box center [570, 75] width 73 height 21
click at [352, 108] on icon at bounding box center [353, 108] width 12 height 12
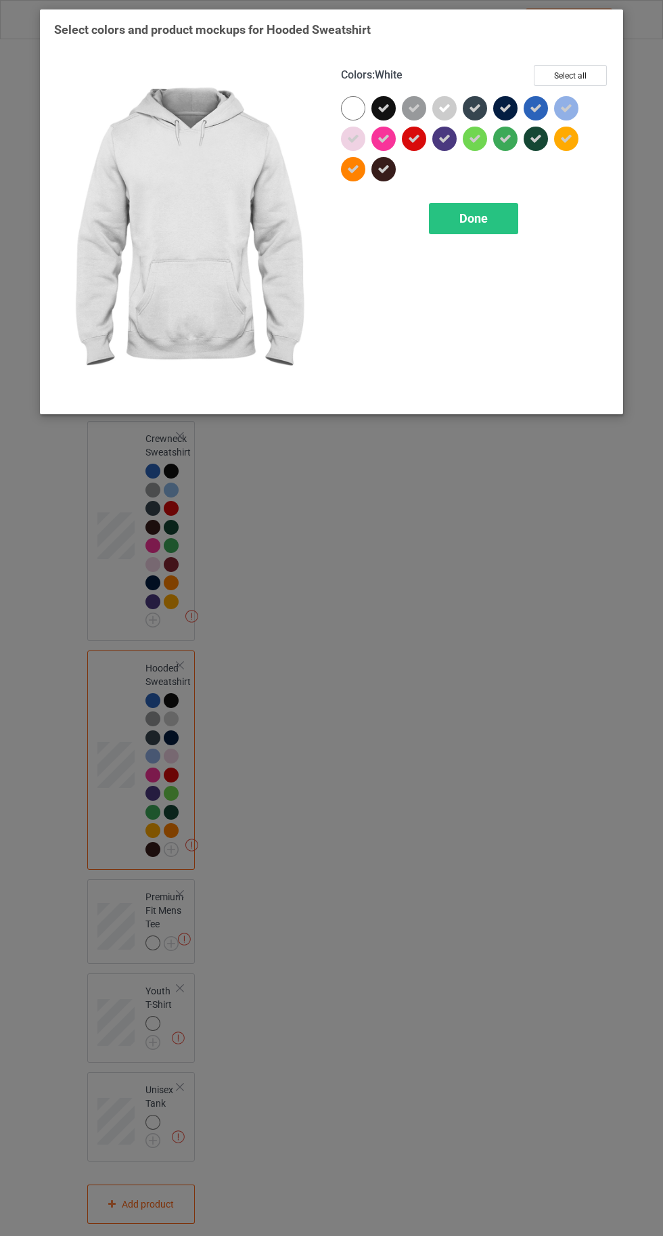
click at [460, 214] on span "Done" at bounding box center [474, 218] width 28 height 14
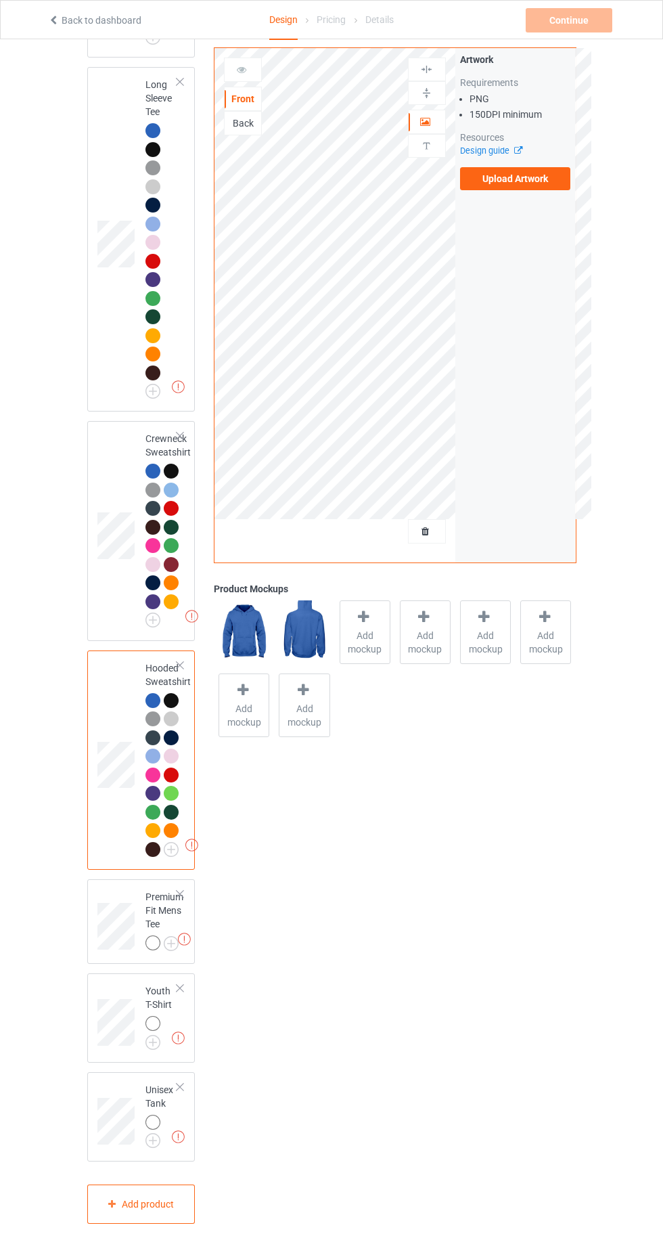
scroll to position [1046, 0]
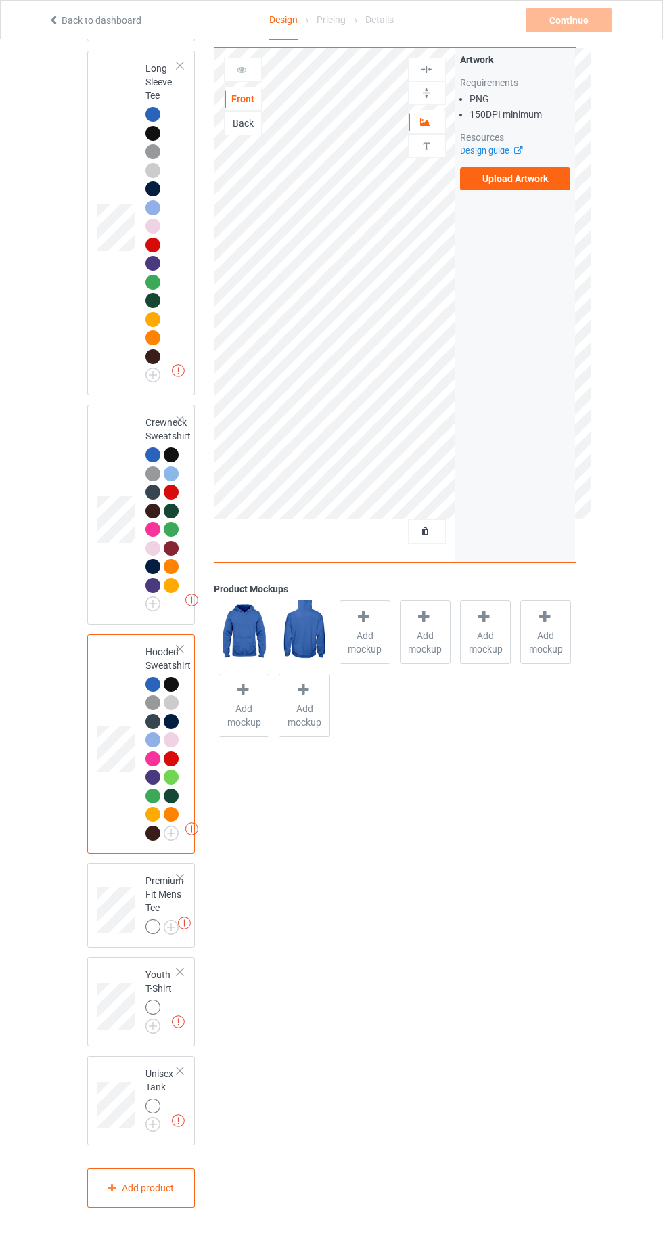
click at [0, 0] on img at bounding box center [0, 0] width 0 height 0
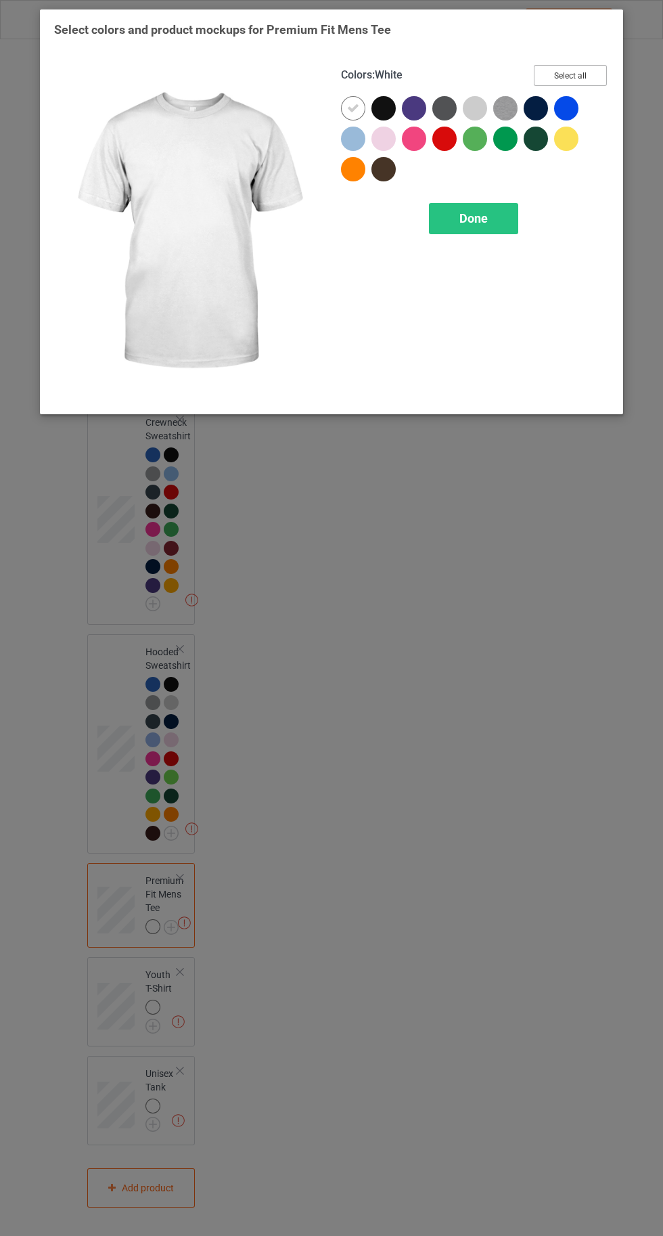
click at [570, 80] on button "Select all" at bounding box center [570, 75] width 73 height 21
click at [563, 75] on button "Reset to Default" at bounding box center [558, 75] width 98 height 21
click at [558, 107] on div at bounding box center [566, 108] width 24 height 24
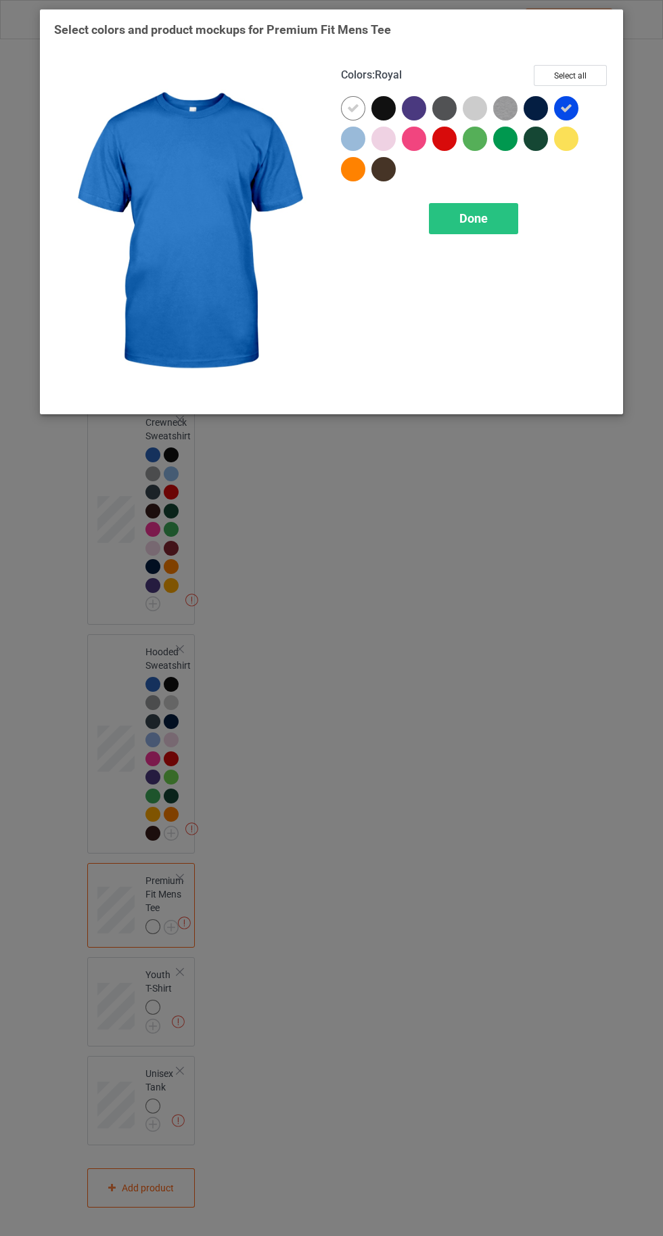
click at [558, 79] on button "Select all" at bounding box center [570, 75] width 73 height 21
click at [353, 108] on icon at bounding box center [353, 108] width 12 height 12
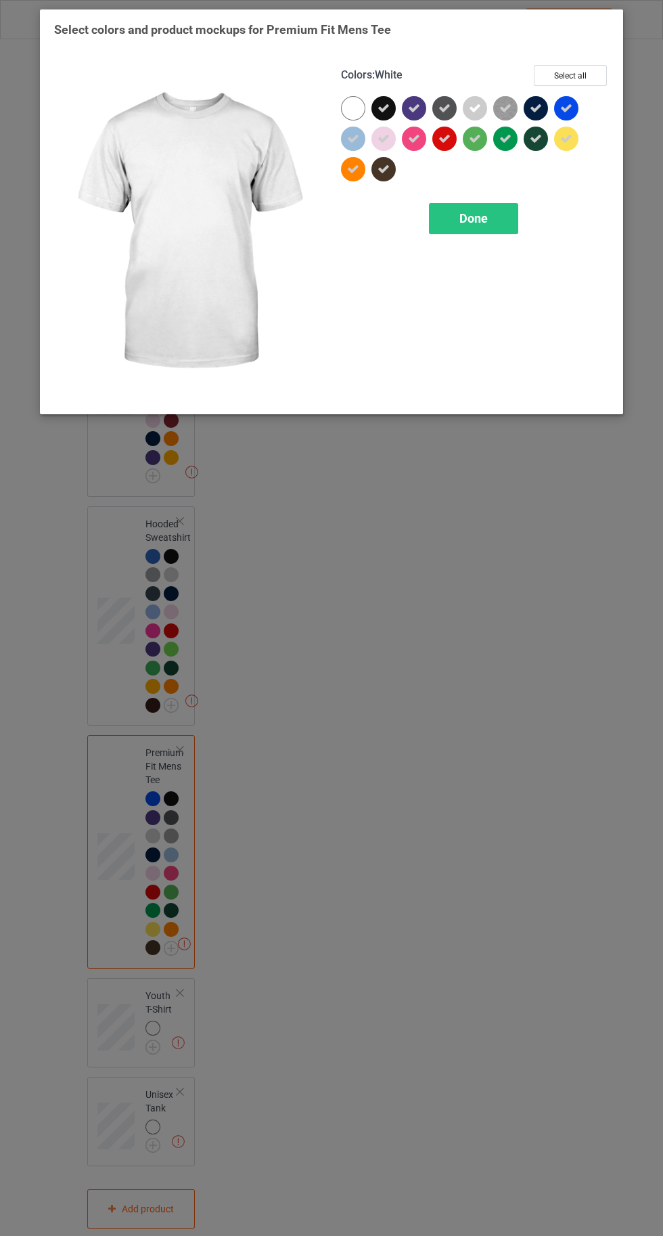
click at [476, 227] on div "Done" at bounding box center [473, 218] width 89 height 31
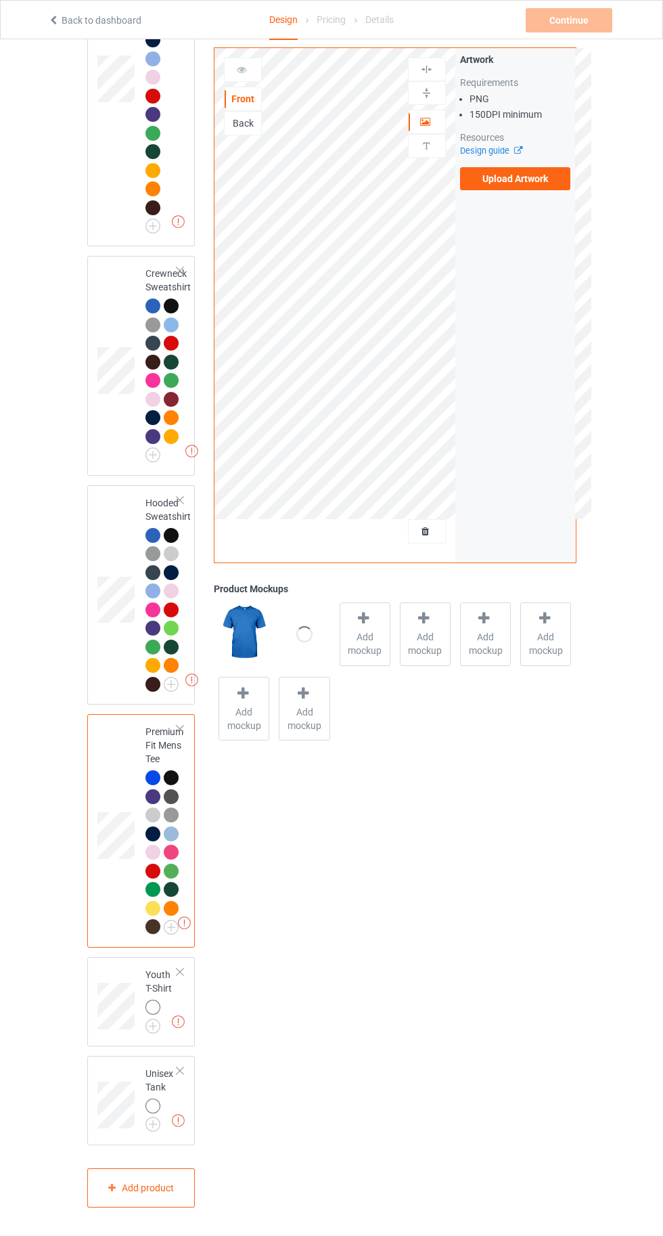
scroll to position [1195, 0]
click at [0, 0] on img at bounding box center [0, 0] width 0 height 0
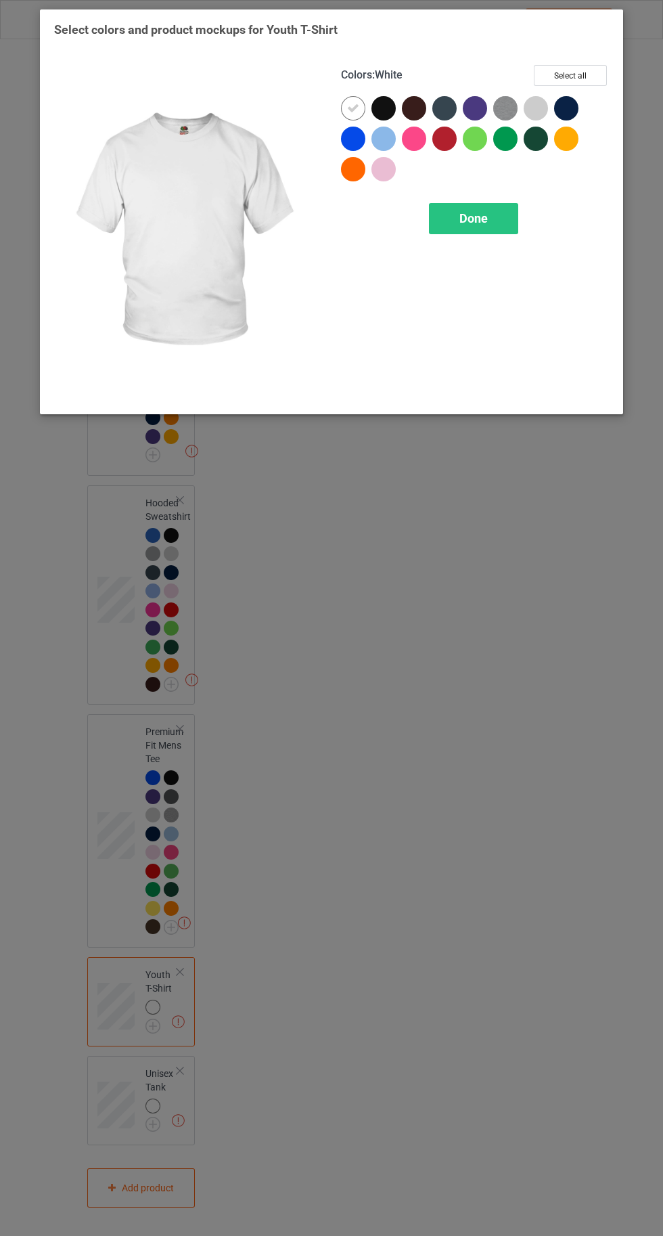
click at [354, 139] on div at bounding box center [353, 139] width 24 height 24
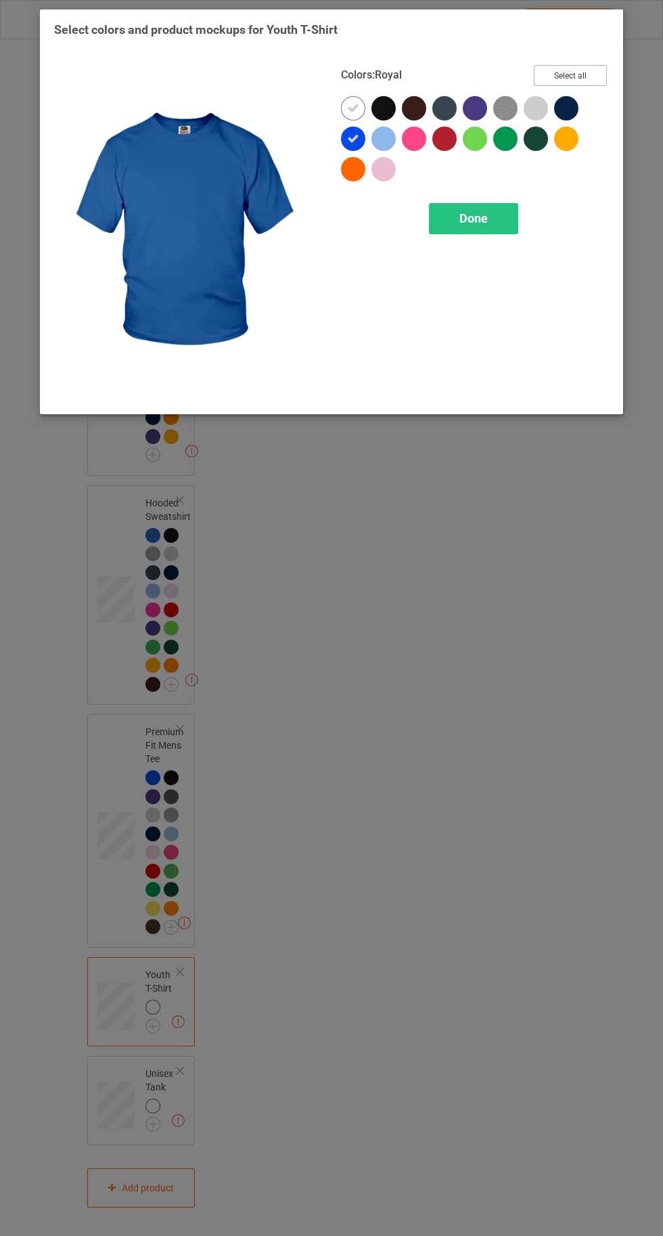
click at [564, 77] on button "Select all" at bounding box center [570, 75] width 73 height 21
click at [353, 102] on icon at bounding box center [353, 108] width 12 height 12
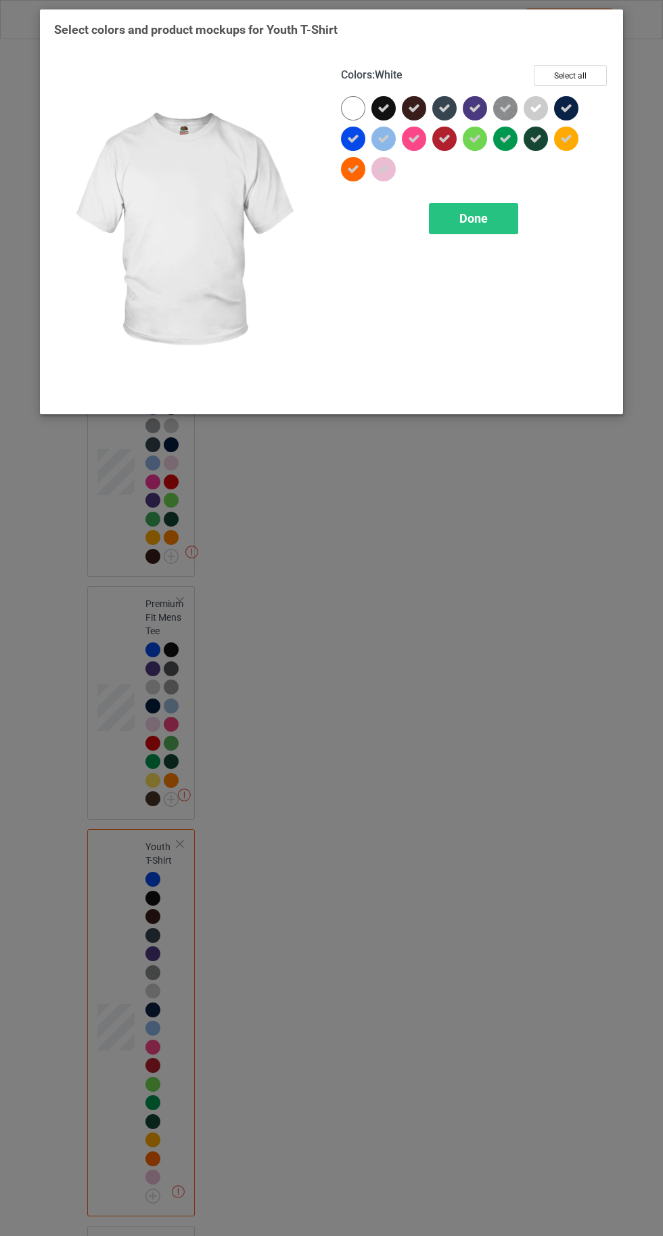
click at [473, 219] on span "Done" at bounding box center [474, 218] width 28 height 14
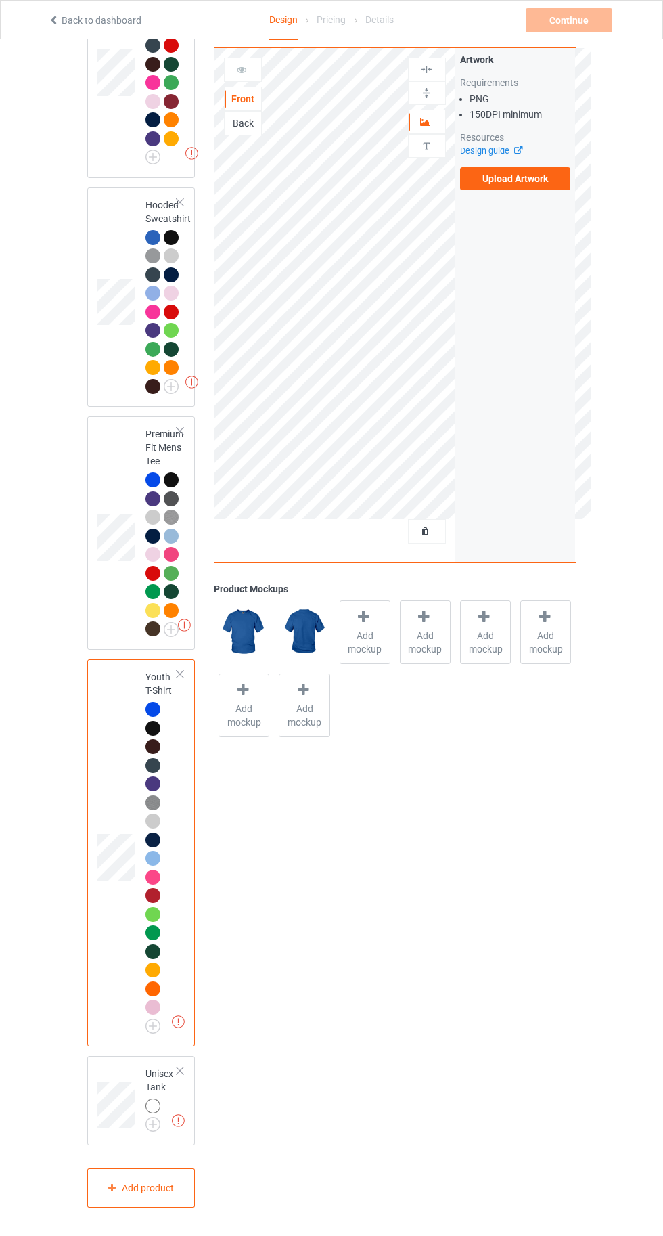
scroll to position [1493, 0]
click at [0, 0] on img at bounding box center [0, 0] width 0 height 0
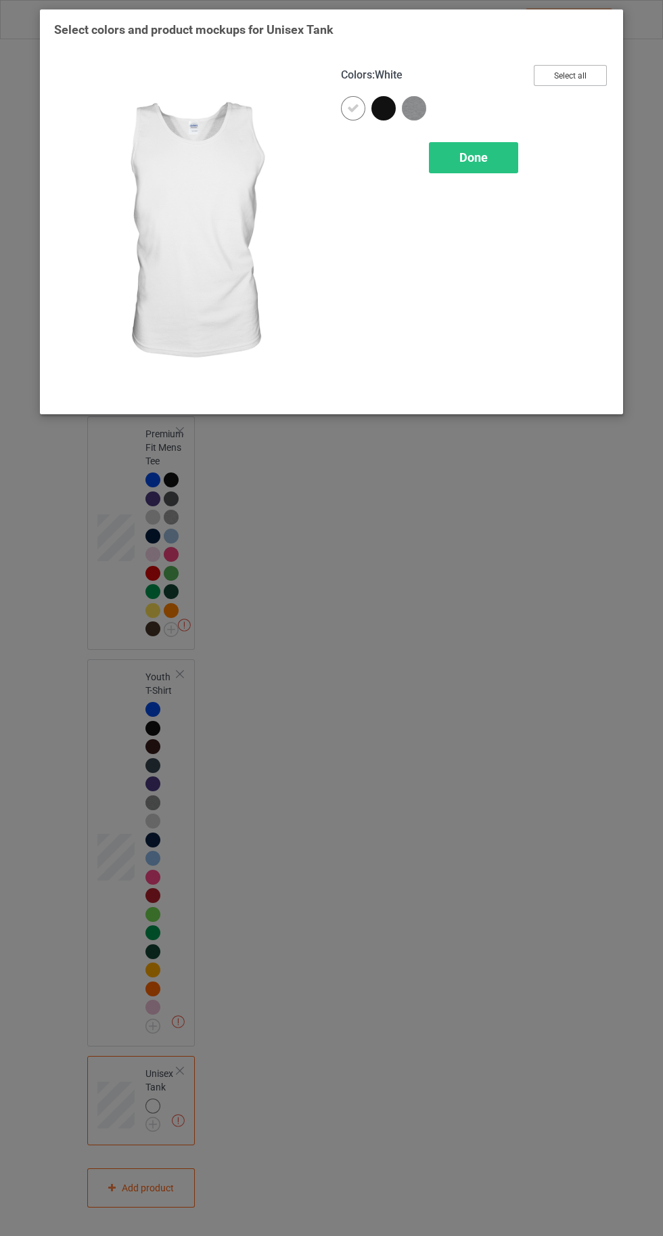
click at [585, 77] on button "Select all" at bounding box center [570, 75] width 73 height 21
click at [358, 107] on icon at bounding box center [353, 108] width 12 height 12
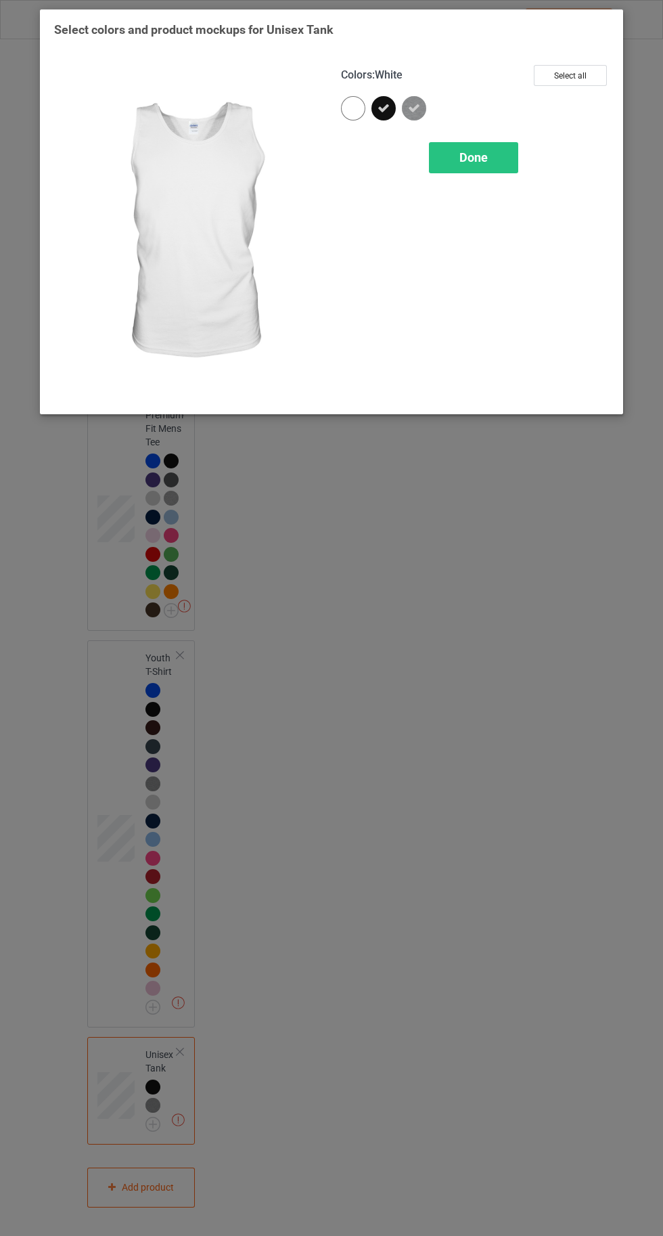
click at [479, 163] on span "Done" at bounding box center [474, 157] width 28 height 14
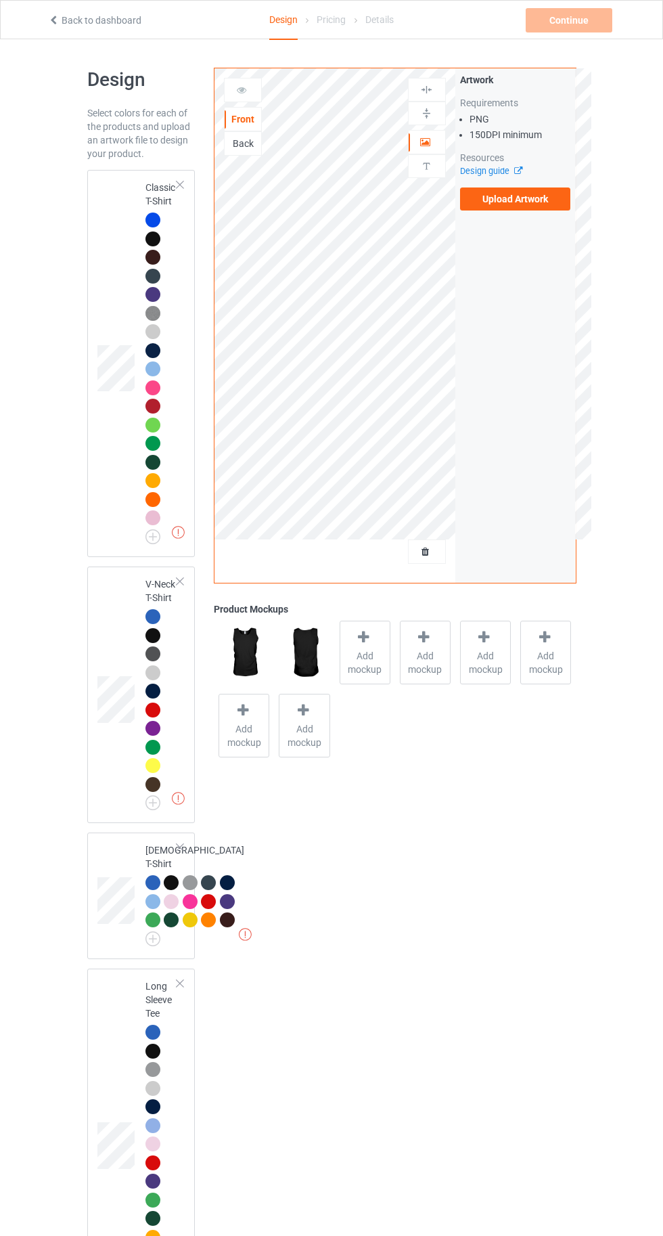
click at [149, 219] on div at bounding box center [153, 220] width 15 height 15
click at [379, 637] on div "Add mockup" at bounding box center [365, 655] width 51 height 64
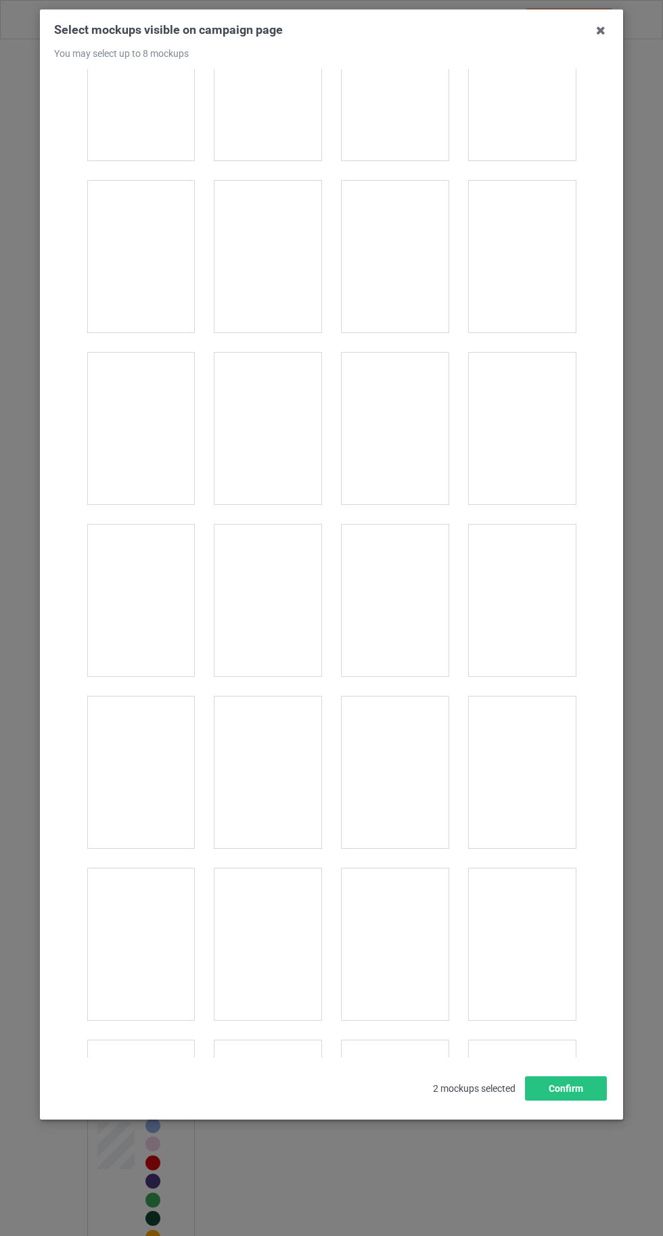
scroll to position [18667, 0]
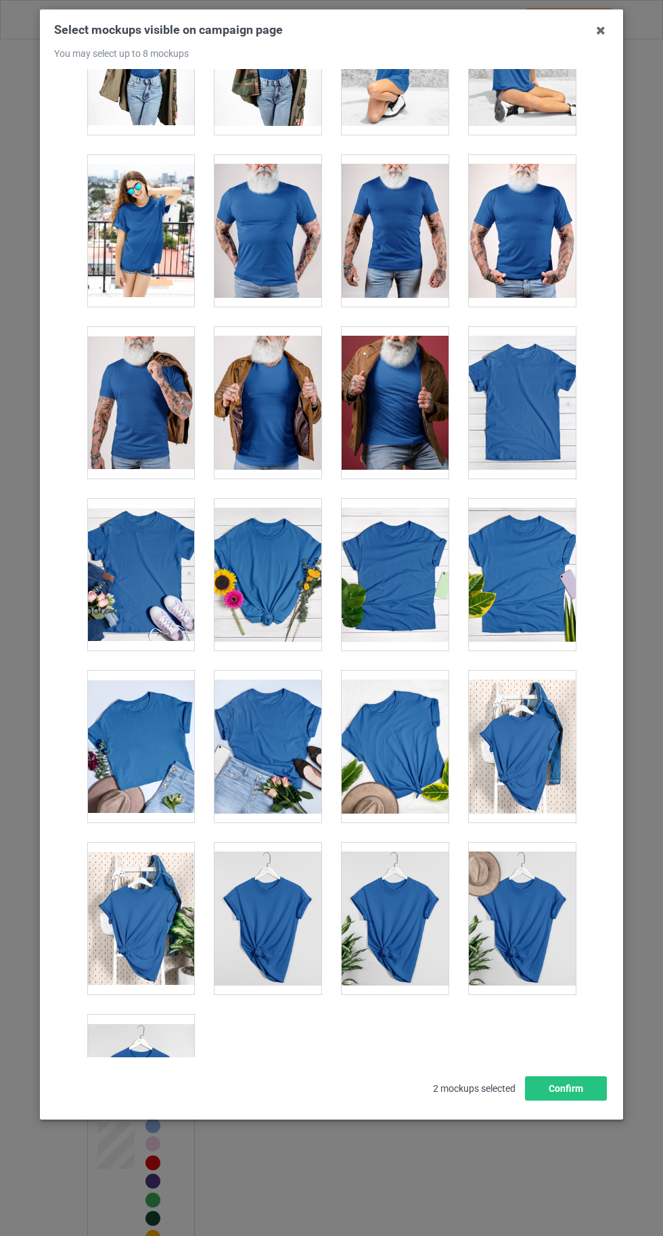
click at [147, 1055] on div at bounding box center [140, 1091] width 107 height 152
click at [150, 1038] on div at bounding box center [140, 1091] width 107 height 152
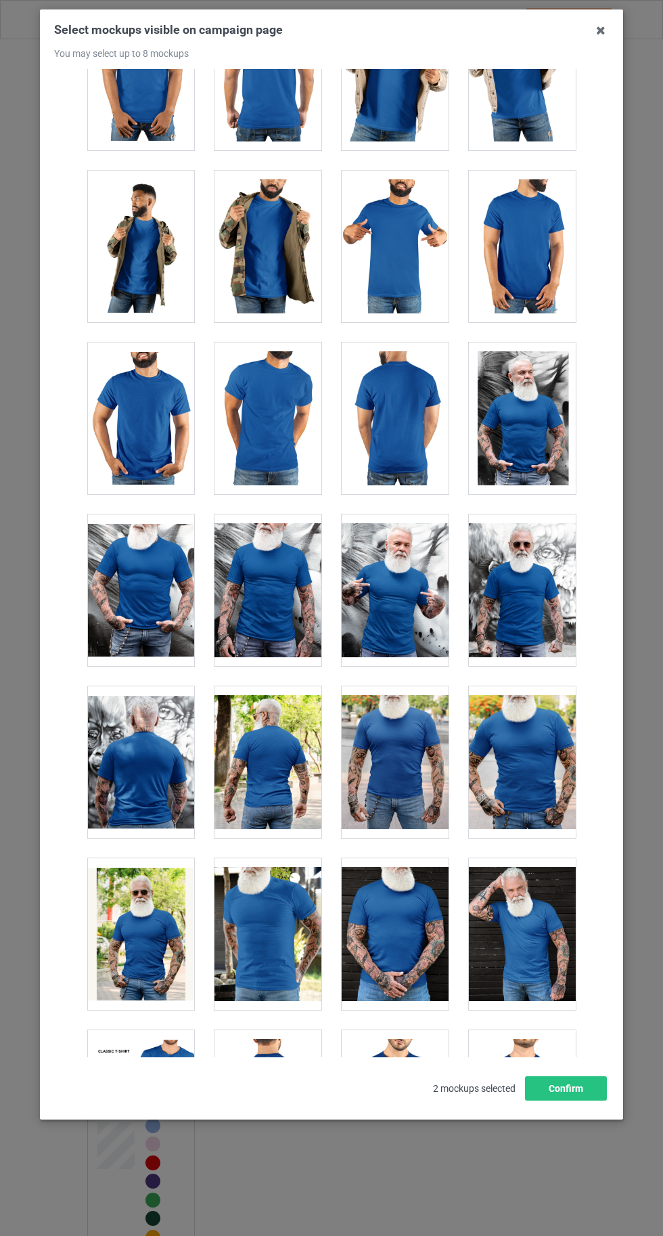
scroll to position [10398, 0]
click at [529, 697] on div at bounding box center [522, 762] width 107 height 152
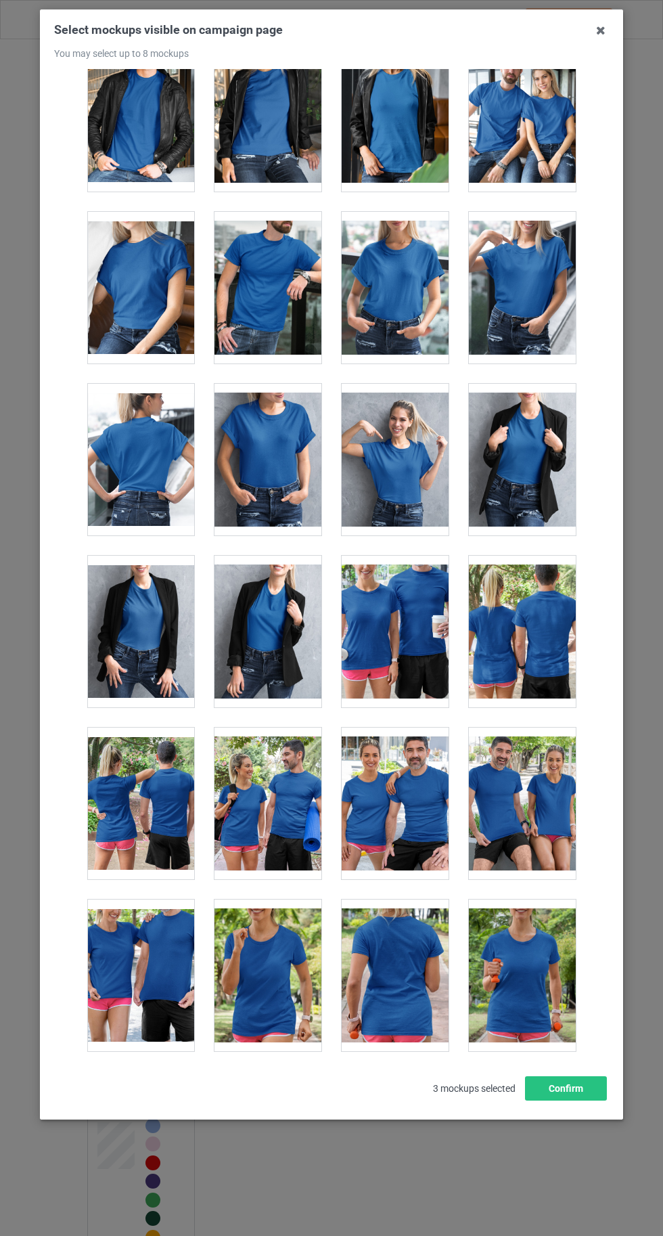
scroll to position [18667, 0]
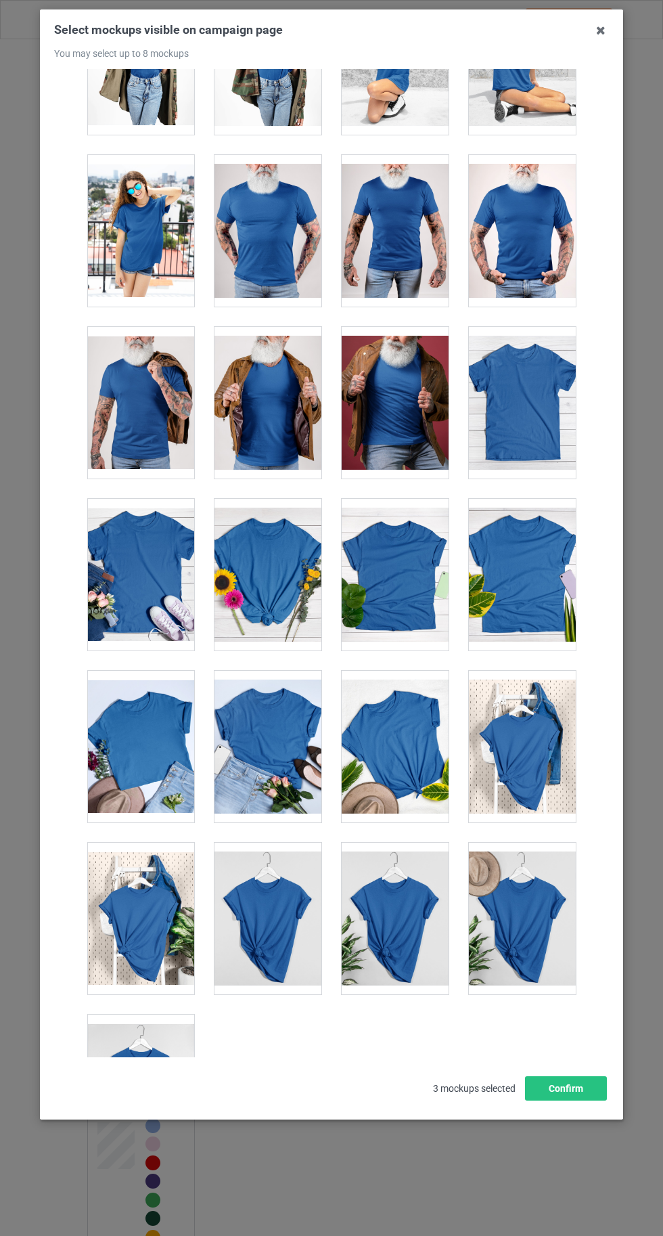
click at [152, 1055] on div at bounding box center [140, 1091] width 107 height 152
click at [145, 1030] on div at bounding box center [140, 1091] width 107 height 152
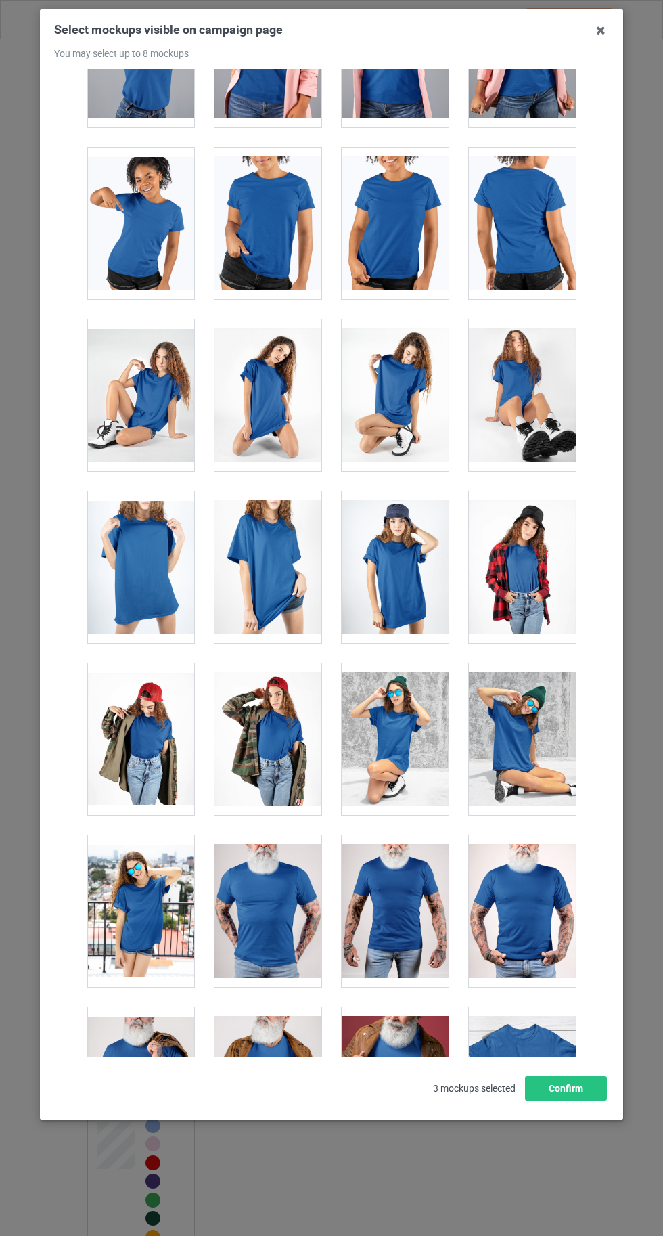
scroll to position [17986, 0]
click at [255, 523] on div at bounding box center [268, 568] width 107 height 152
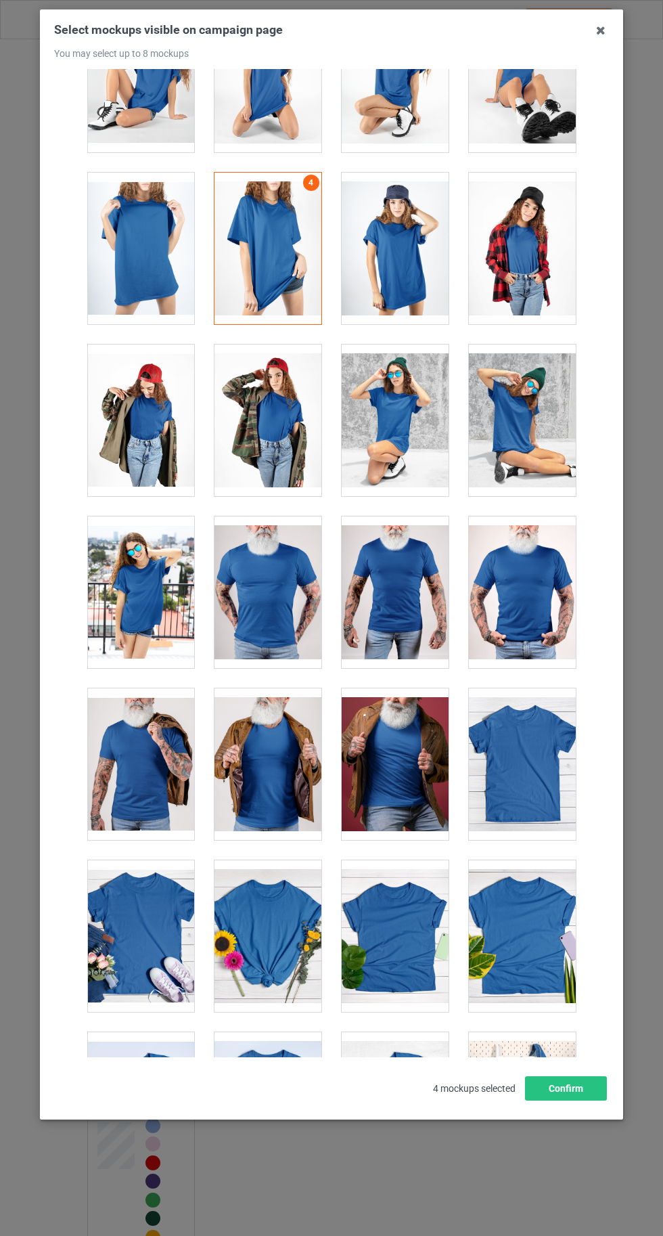
scroll to position [18667, 0]
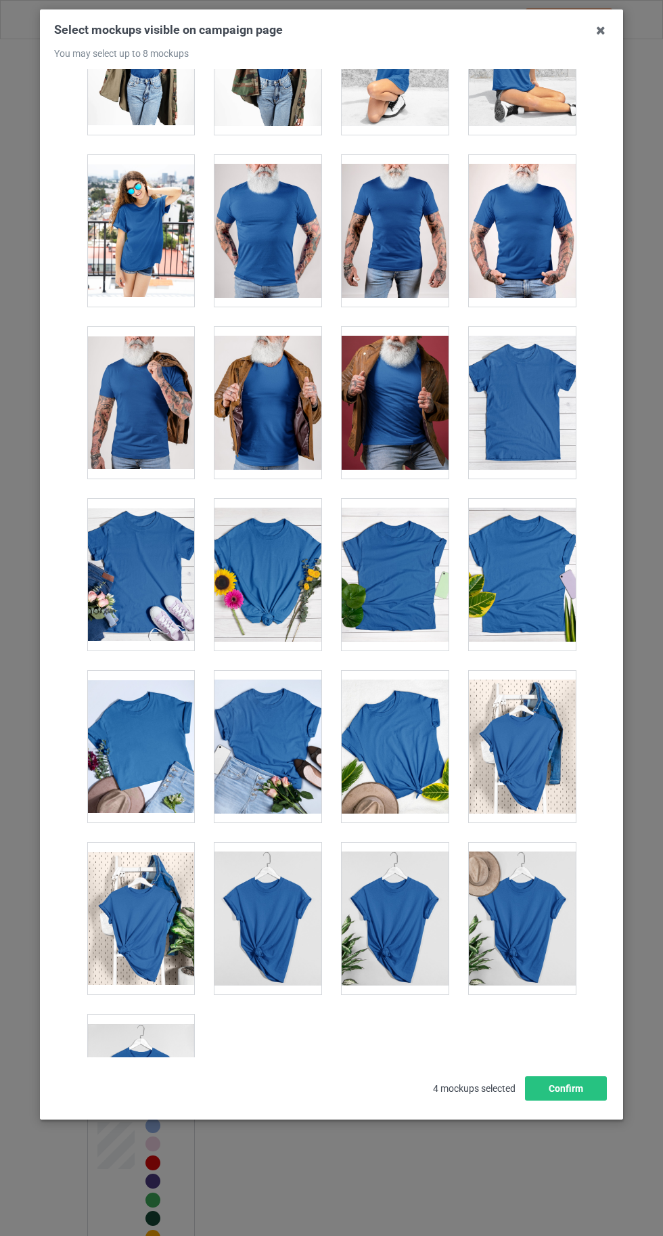
click at [150, 1063] on div at bounding box center [140, 1091] width 107 height 152
click at [591, 1101] on button "Confirm" at bounding box center [566, 1088] width 82 height 24
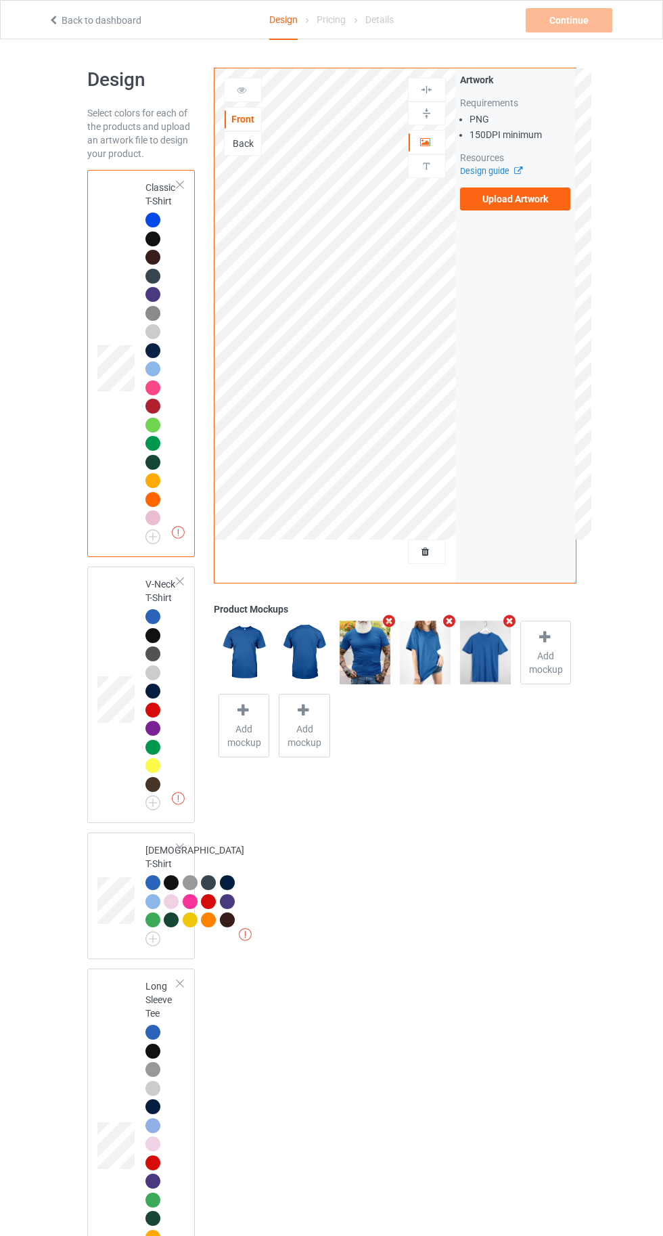
click at [504, 199] on label "Upload Artwork" at bounding box center [515, 199] width 111 height 23
click at [0, 0] on input "Upload Artwork" at bounding box center [0, 0] width 0 height 0
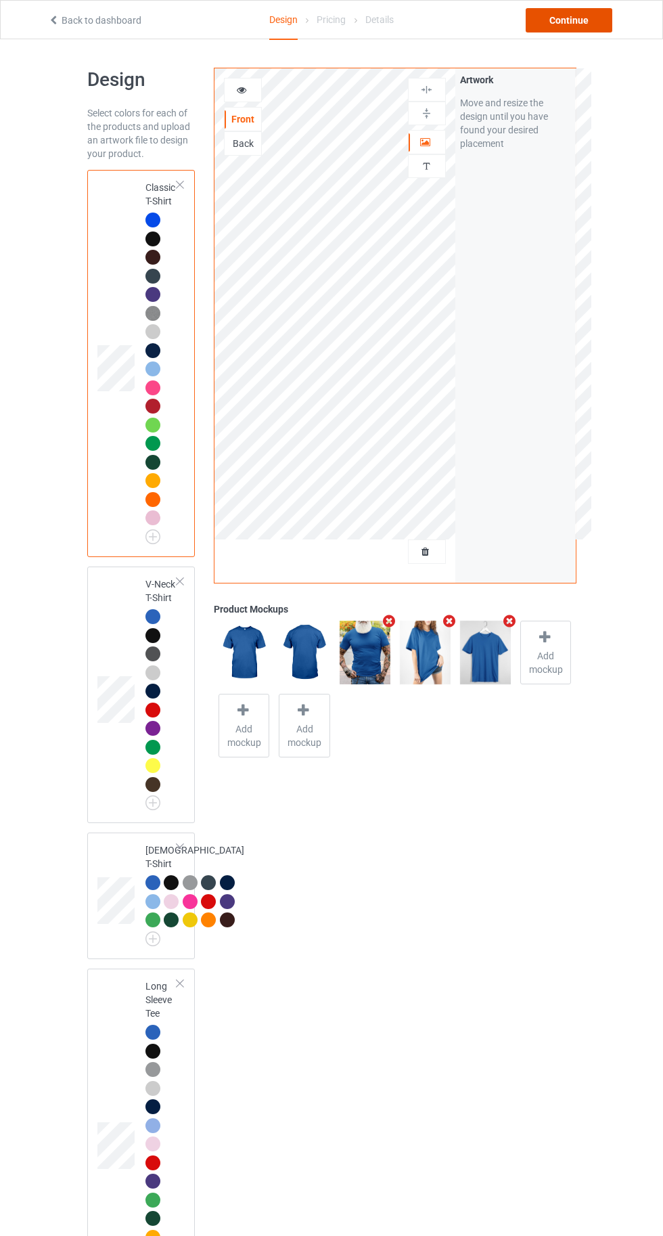
click at [586, 18] on div "Continue" at bounding box center [569, 20] width 87 height 24
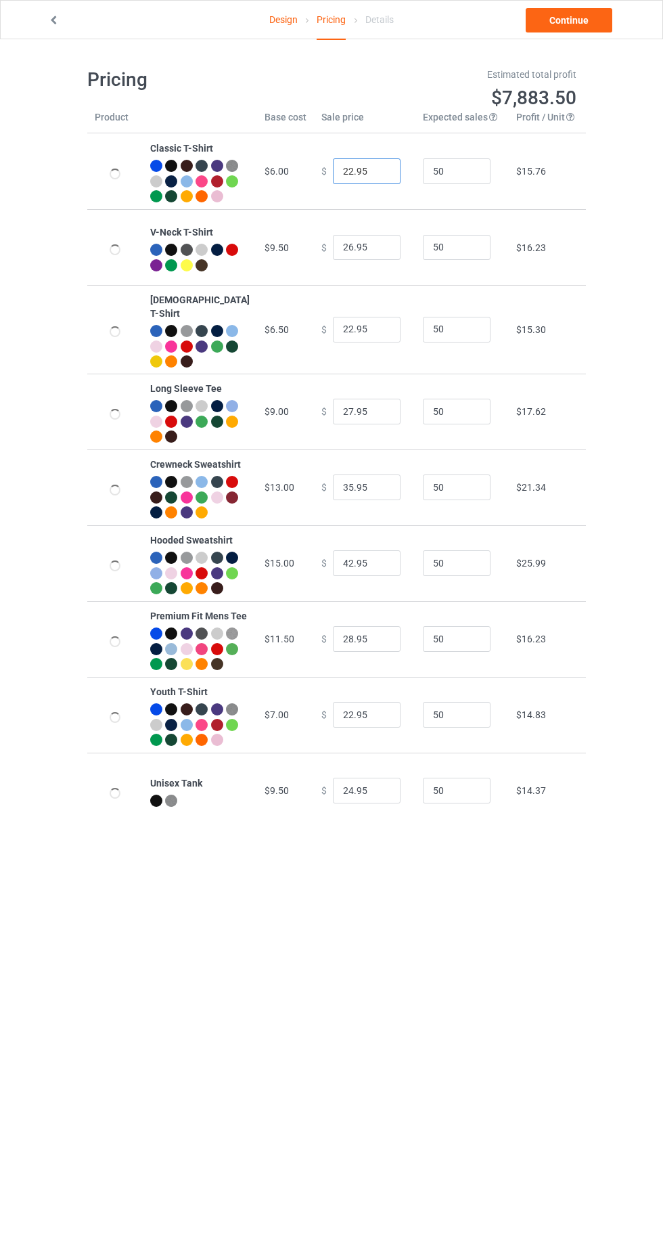
click at [335, 179] on input "22.95" at bounding box center [367, 171] width 68 height 26
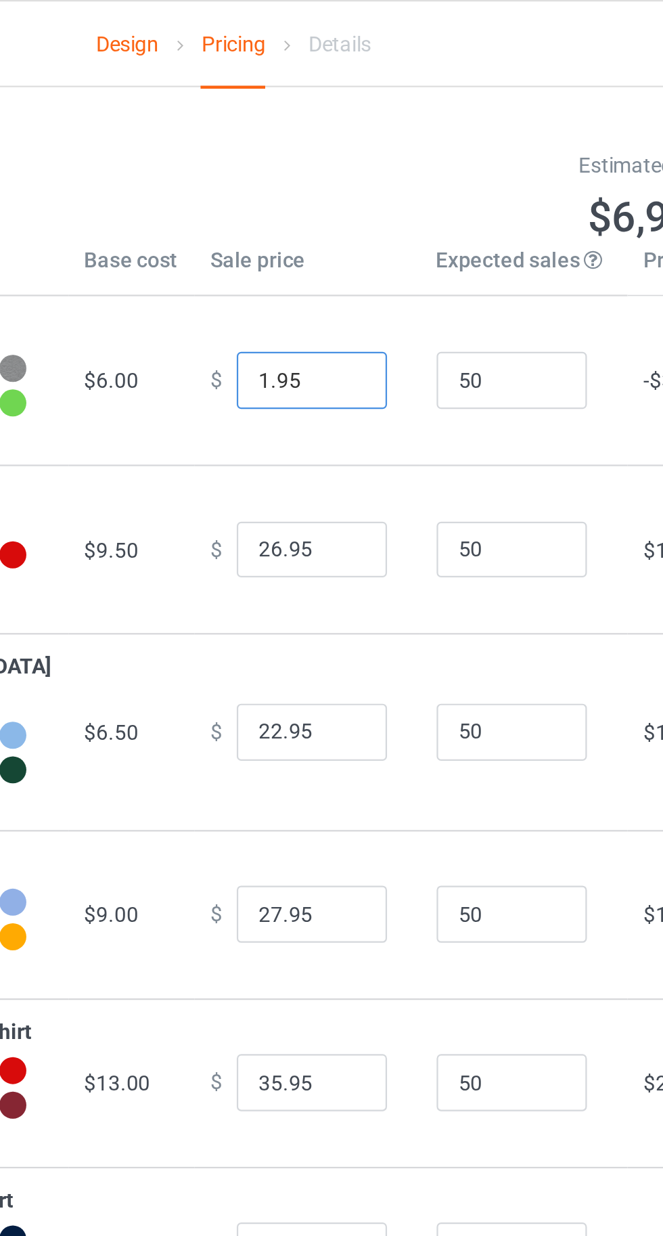
type input "19.95"
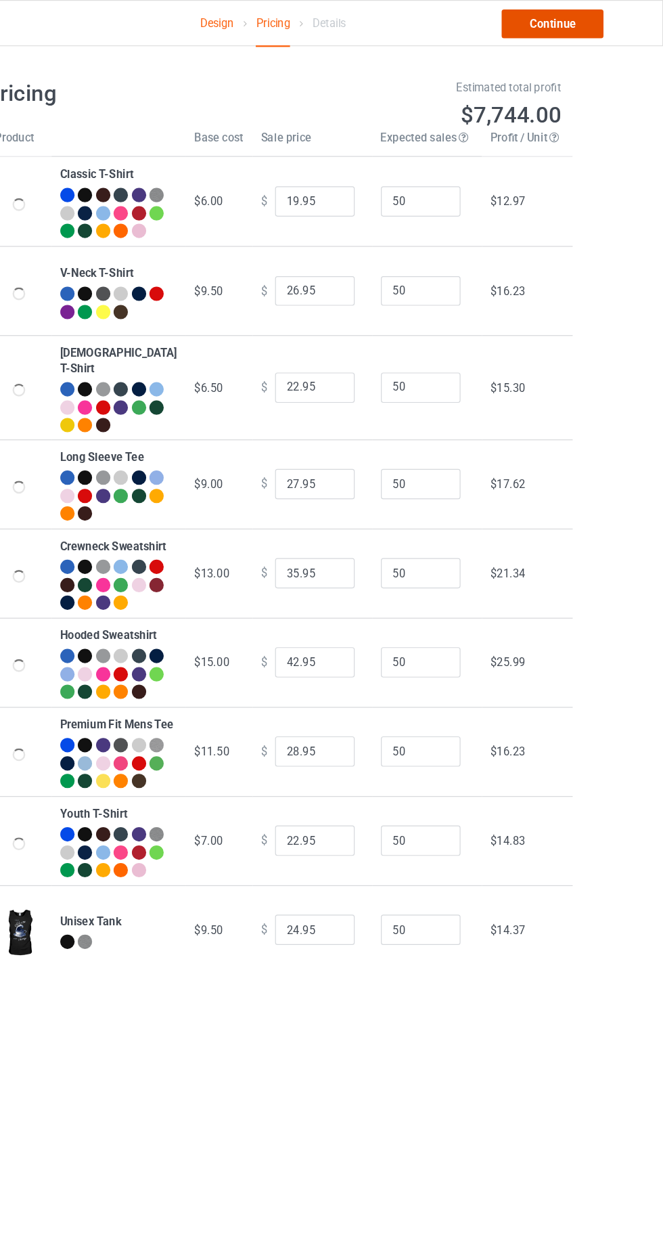
click at [575, 20] on link "Continue" at bounding box center [569, 20] width 87 height 24
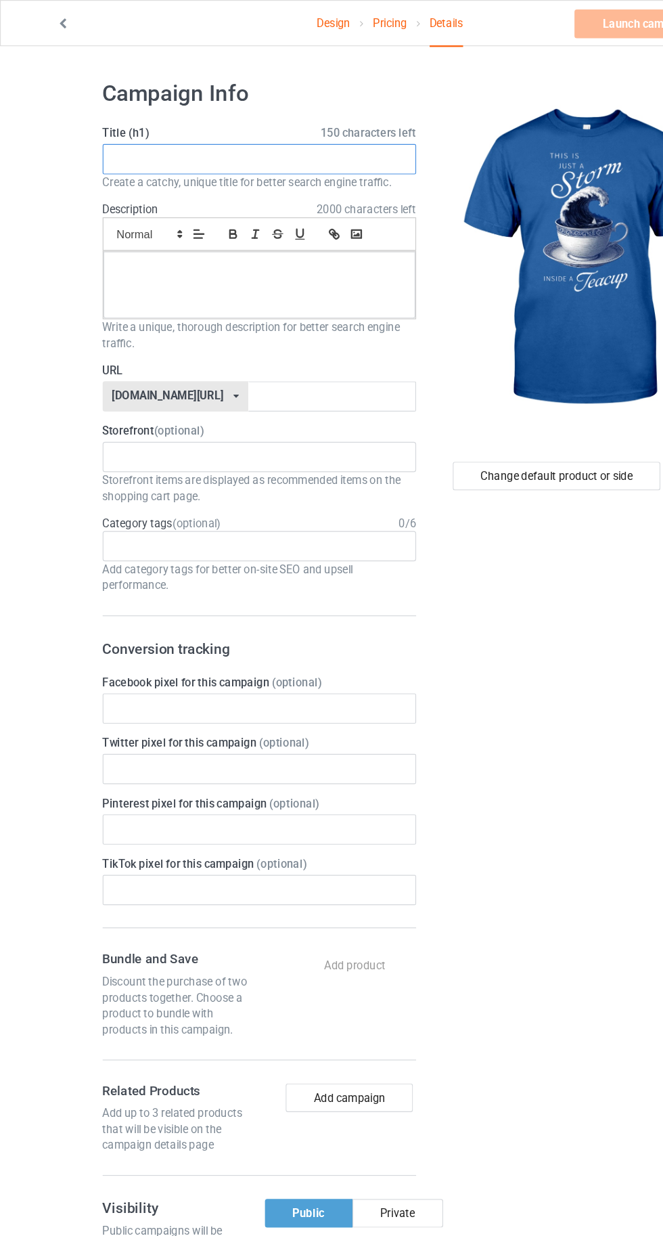
click at [169, 135] on input "text" at bounding box center [220, 136] width 267 height 26
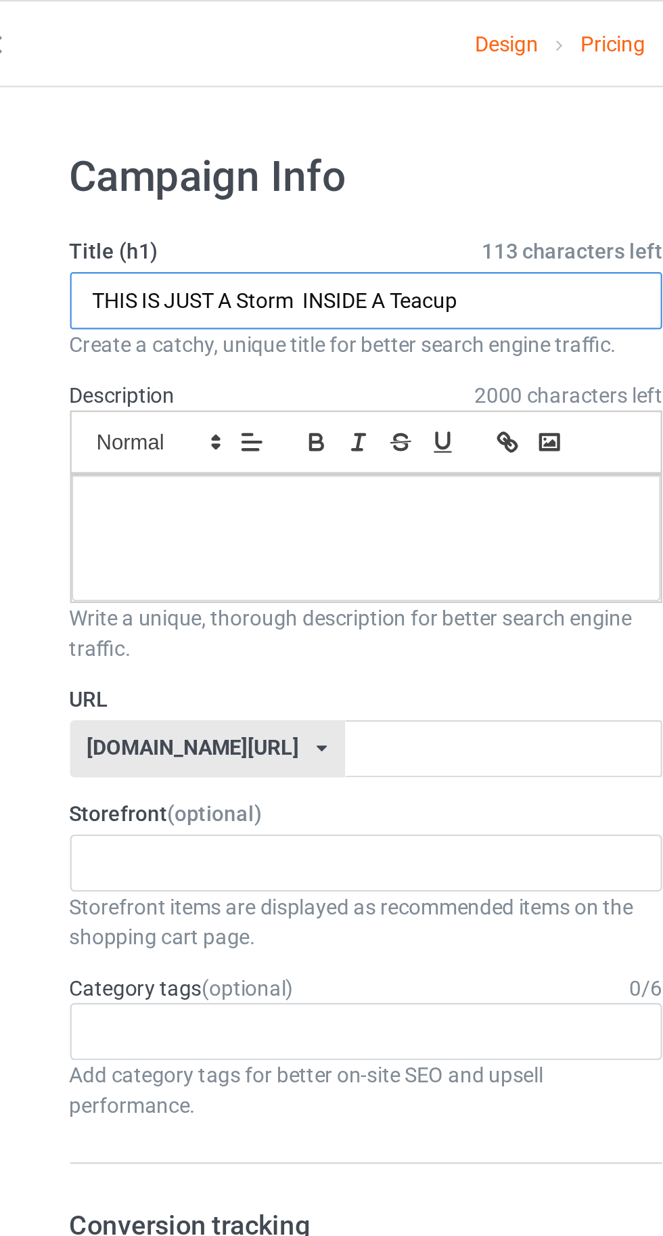
type input "THIS IS JUST A Storm INSIDE A Teacup"
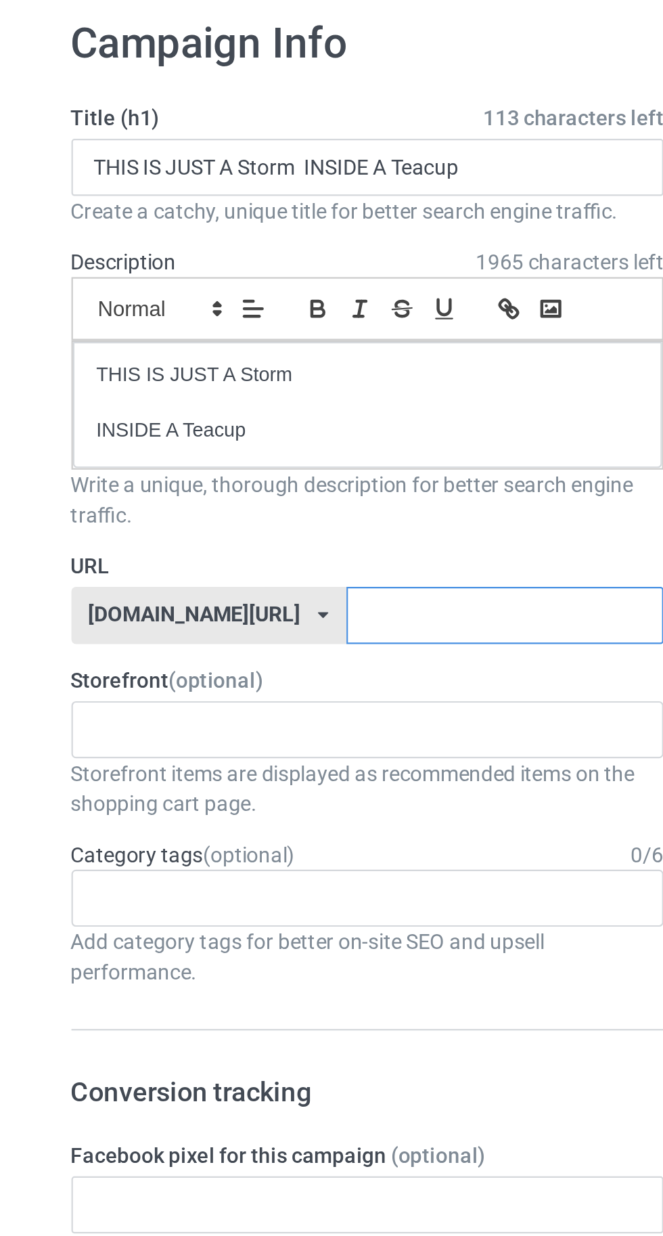
click at [287, 332] on input "text" at bounding box center [282, 337] width 143 height 26
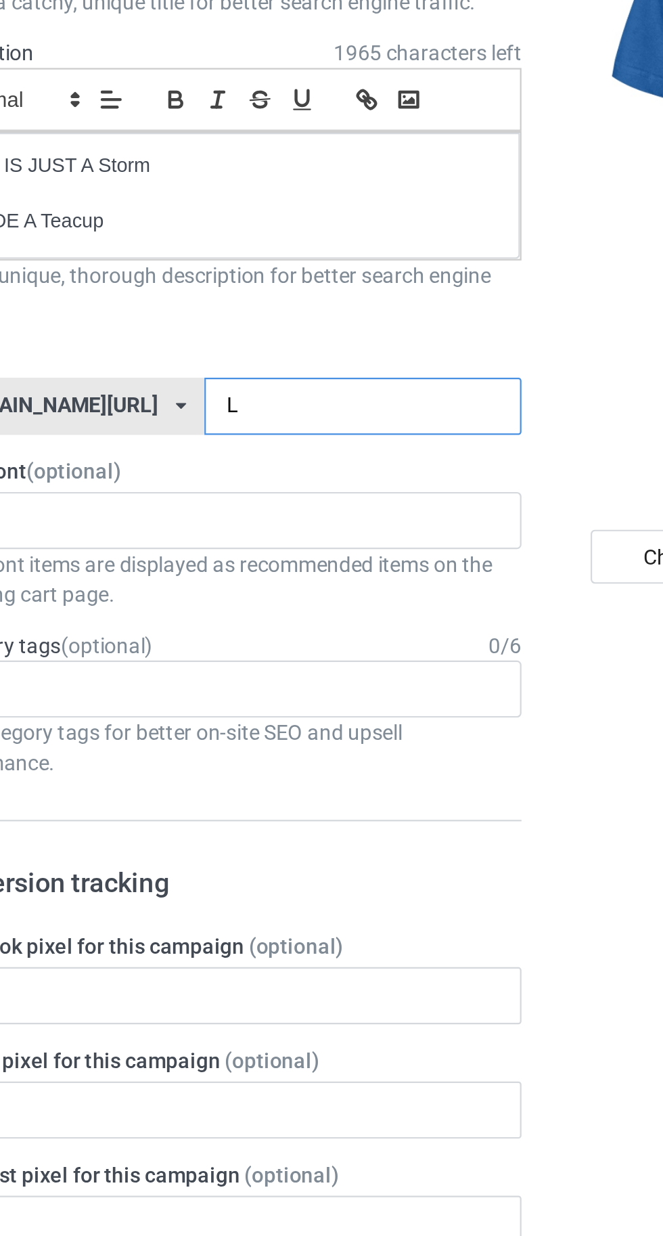
type input "Lk"
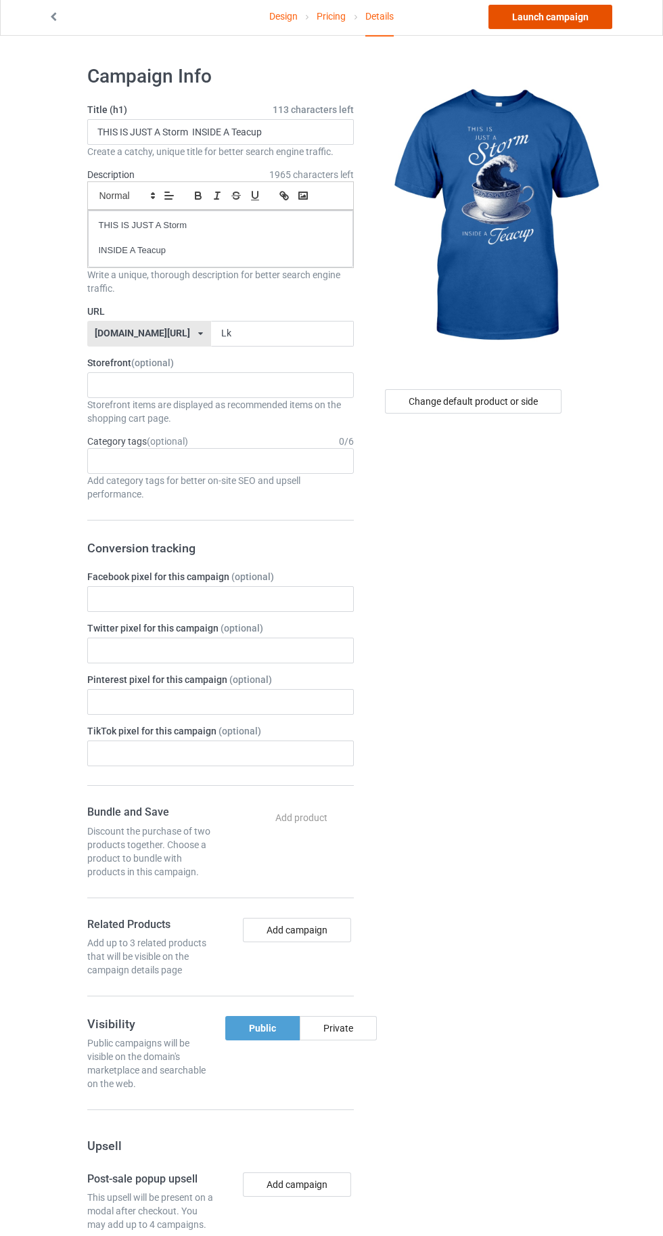
click at [542, 23] on link "Launch campaign" at bounding box center [551, 20] width 124 height 24
